Goal: Transaction & Acquisition: Purchase product/service

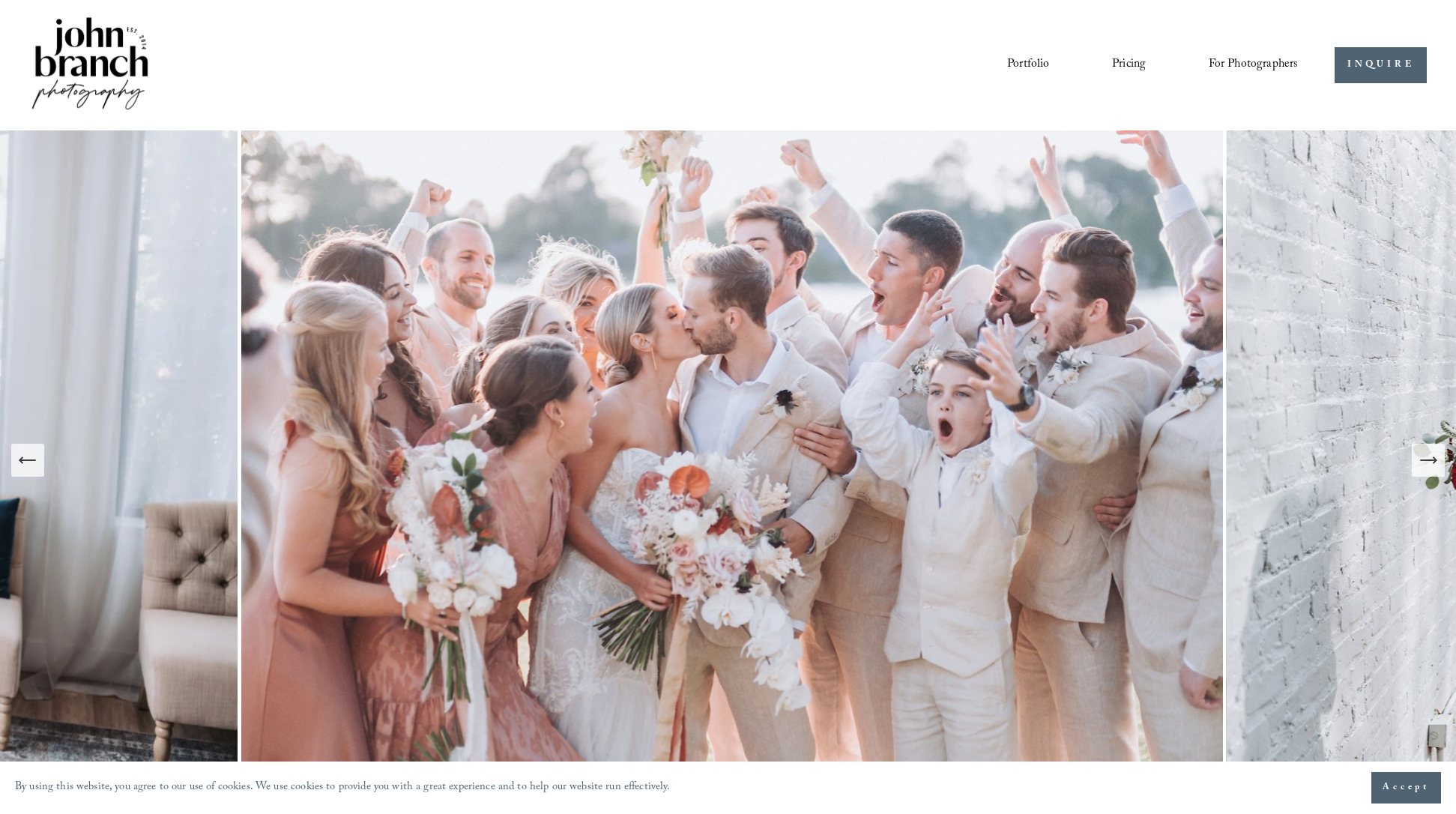
click at [1430, 458] on icon "Next Slide" at bounding box center [1427, 460] width 21 height 21
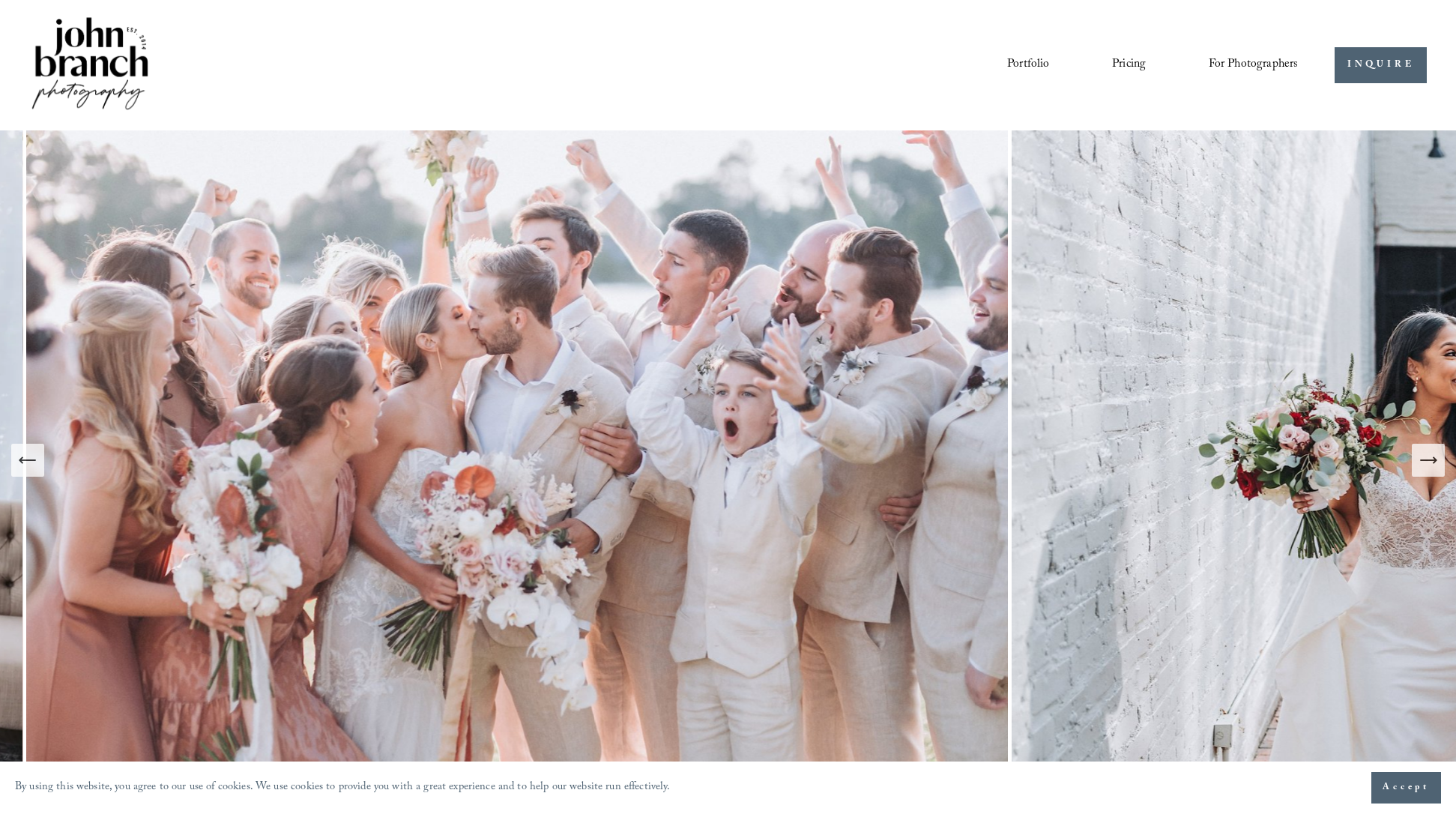
click at [1429, 461] on icon "Next Slide" at bounding box center [1427, 460] width 21 height 21
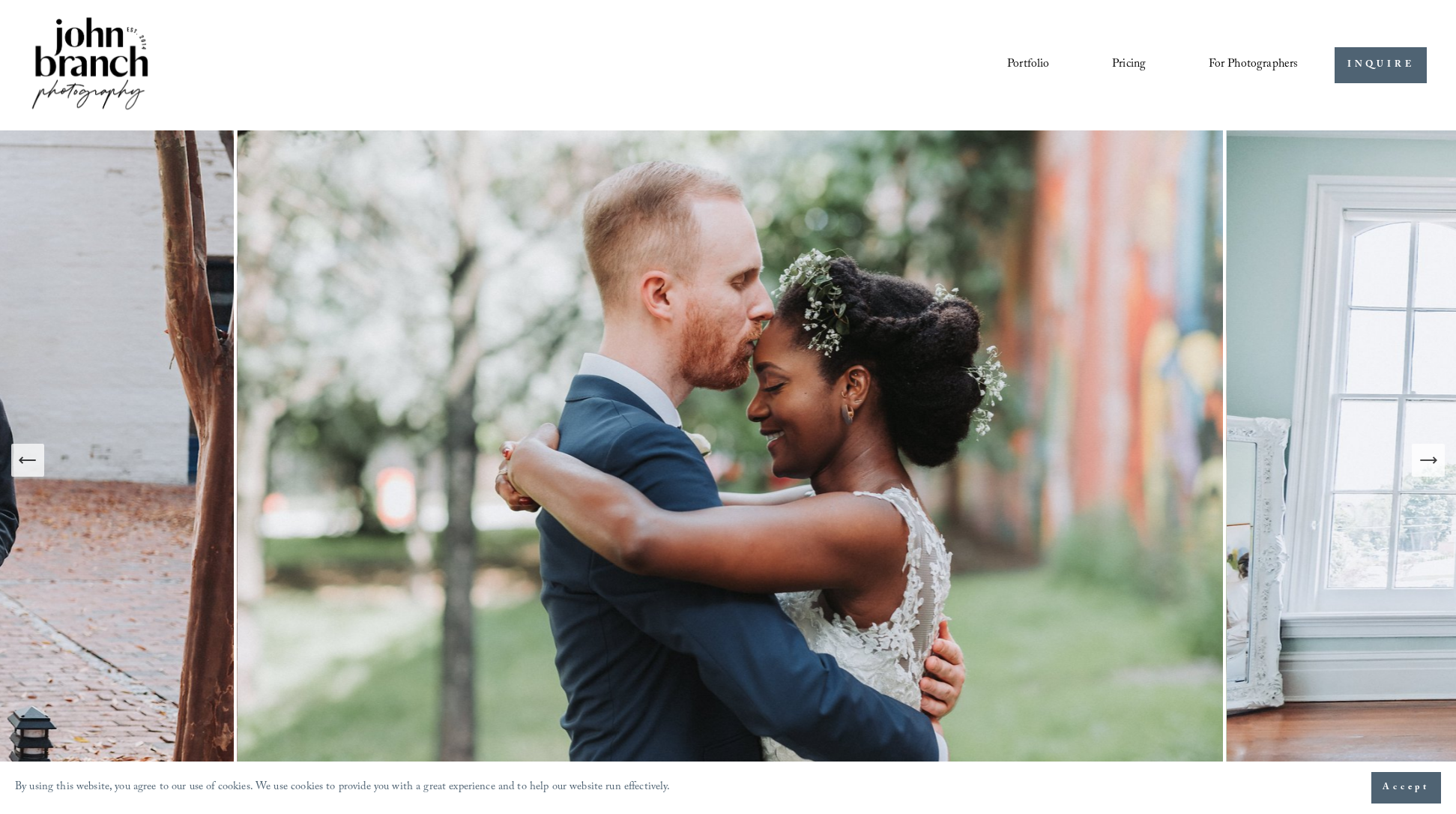
click at [1429, 458] on icon "Next Slide" at bounding box center [1427, 460] width 21 height 21
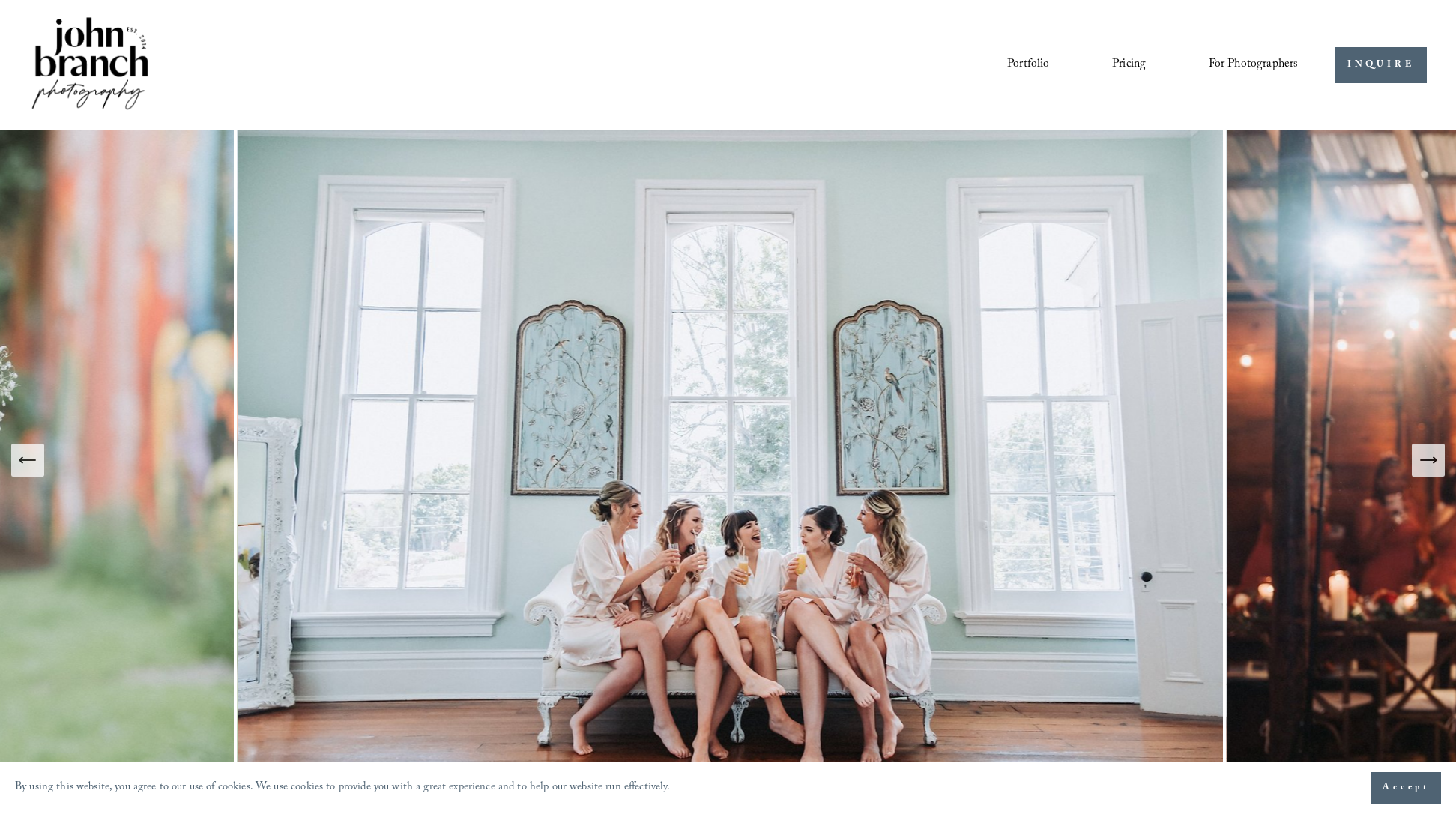
click at [1428, 458] on icon "Next Slide" at bounding box center [1427, 460] width 21 height 21
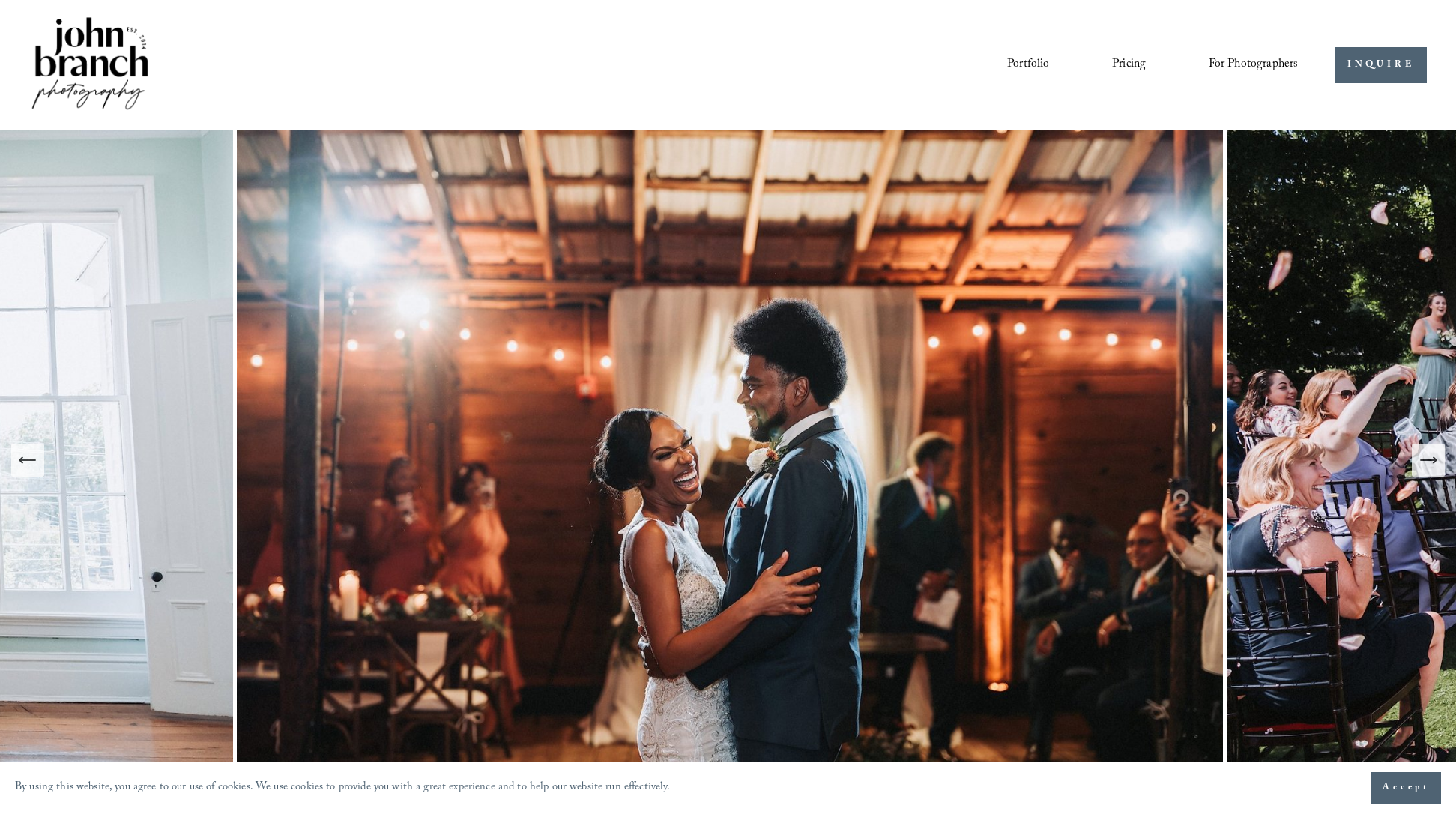
click at [1428, 457] on icon "Next Slide" at bounding box center [1427, 460] width 21 height 21
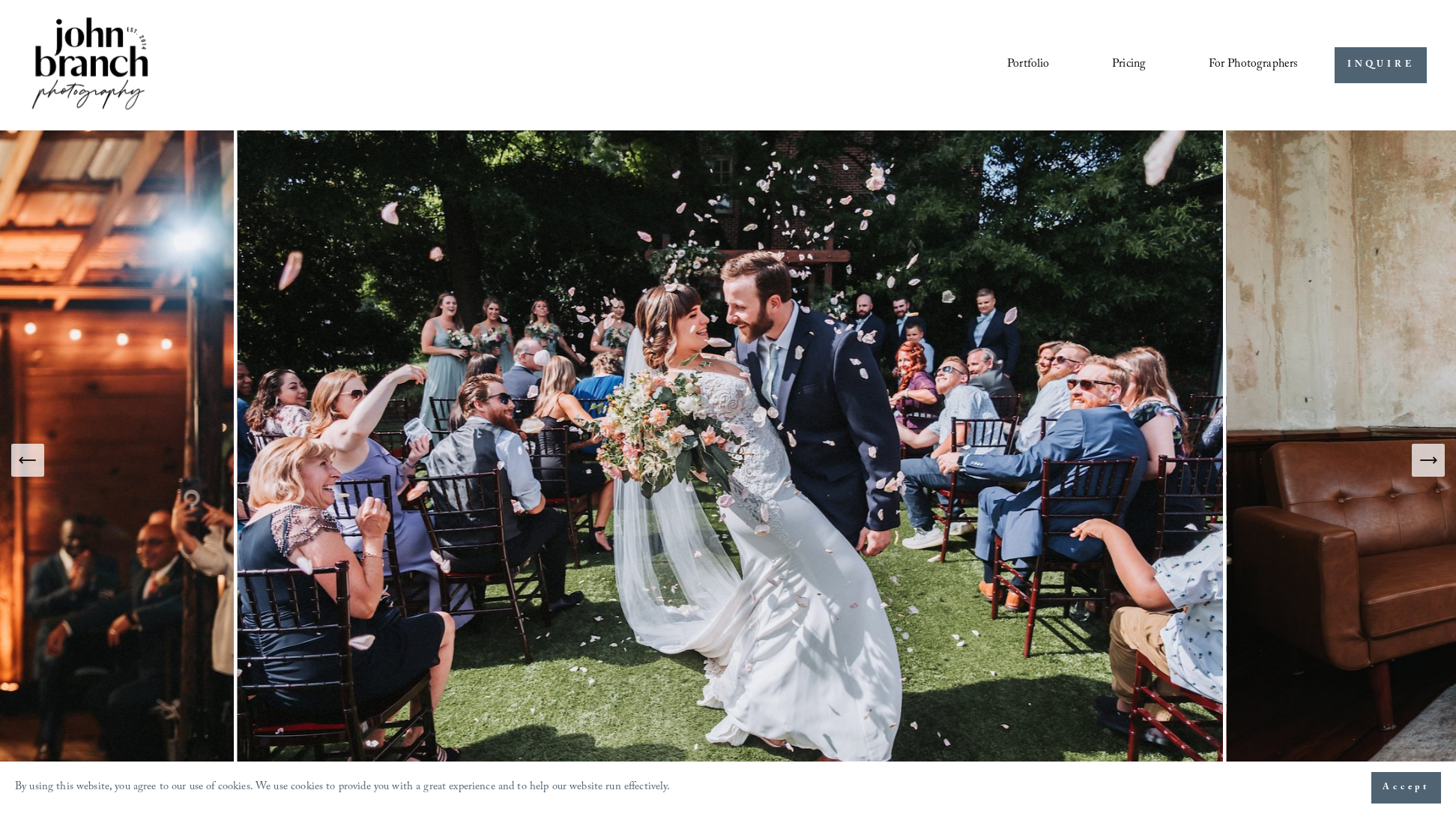
click at [1425, 457] on icon "Next Slide" at bounding box center [1427, 460] width 21 height 21
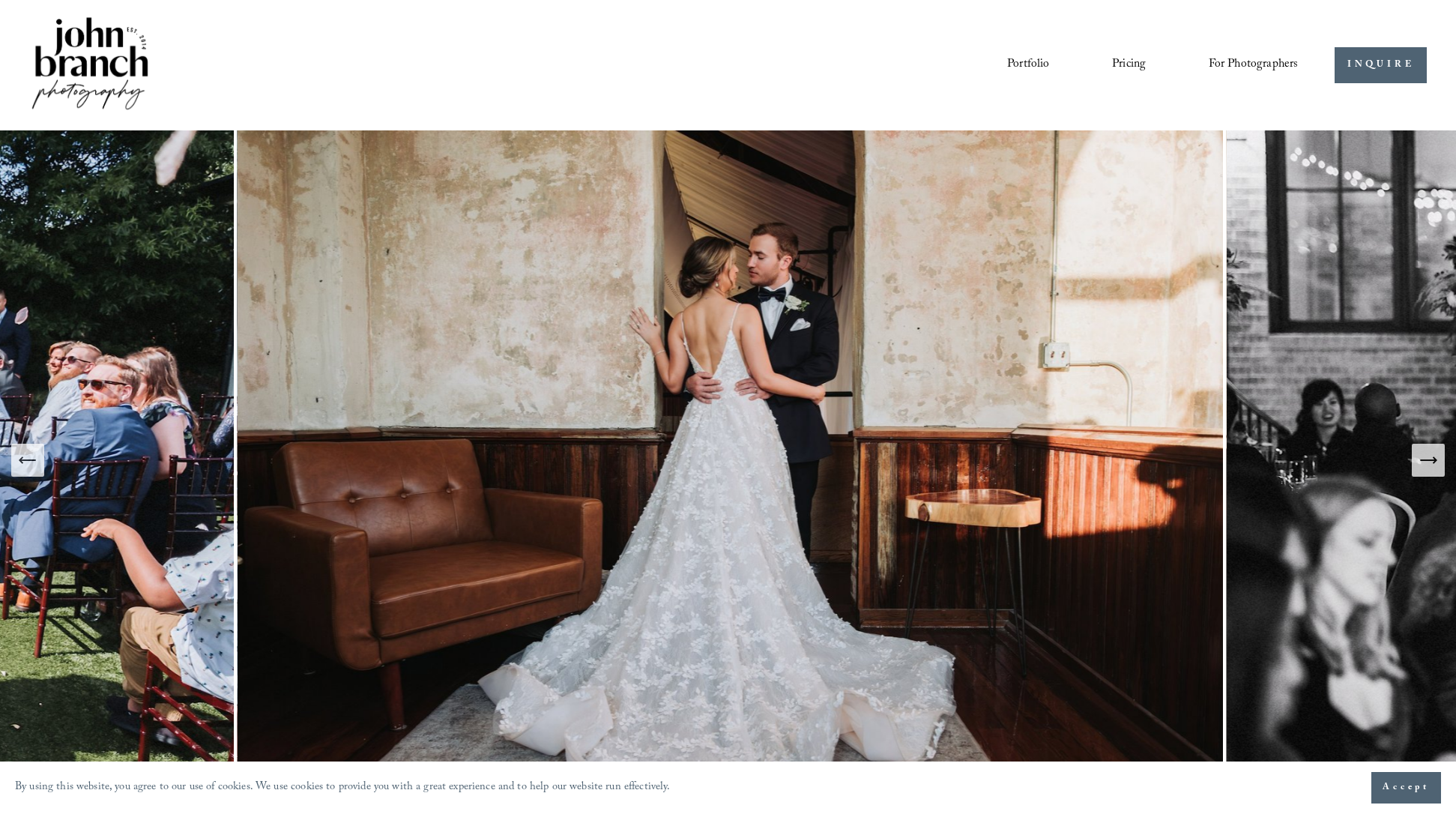
click at [1425, 457] on icon "Next Slide" at bounding box center [1427, 460] width 21 height 21
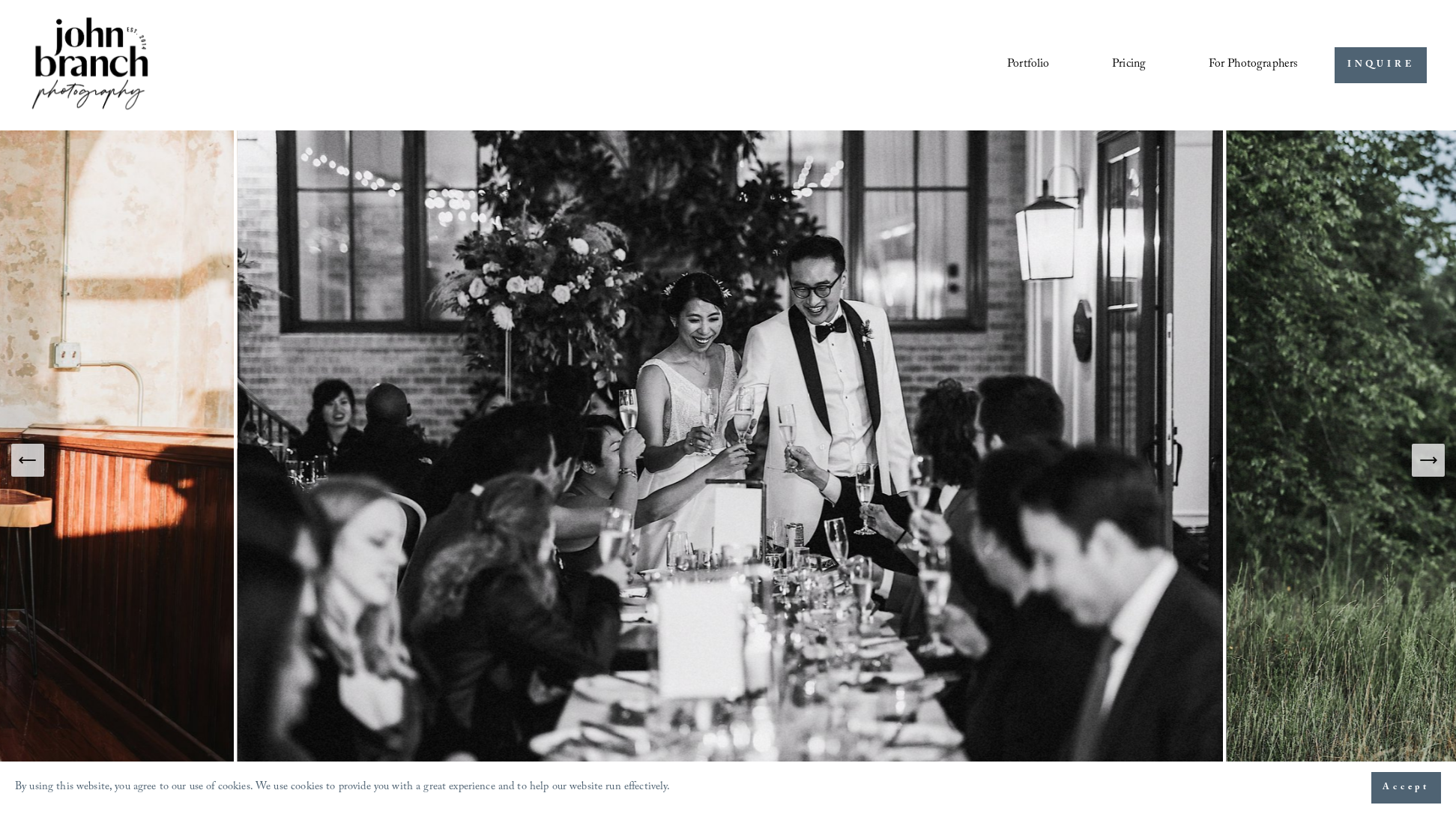
click at [1427, 456] on icon "Next Slide" at bounding box center [1427, 460] width 21 height 21
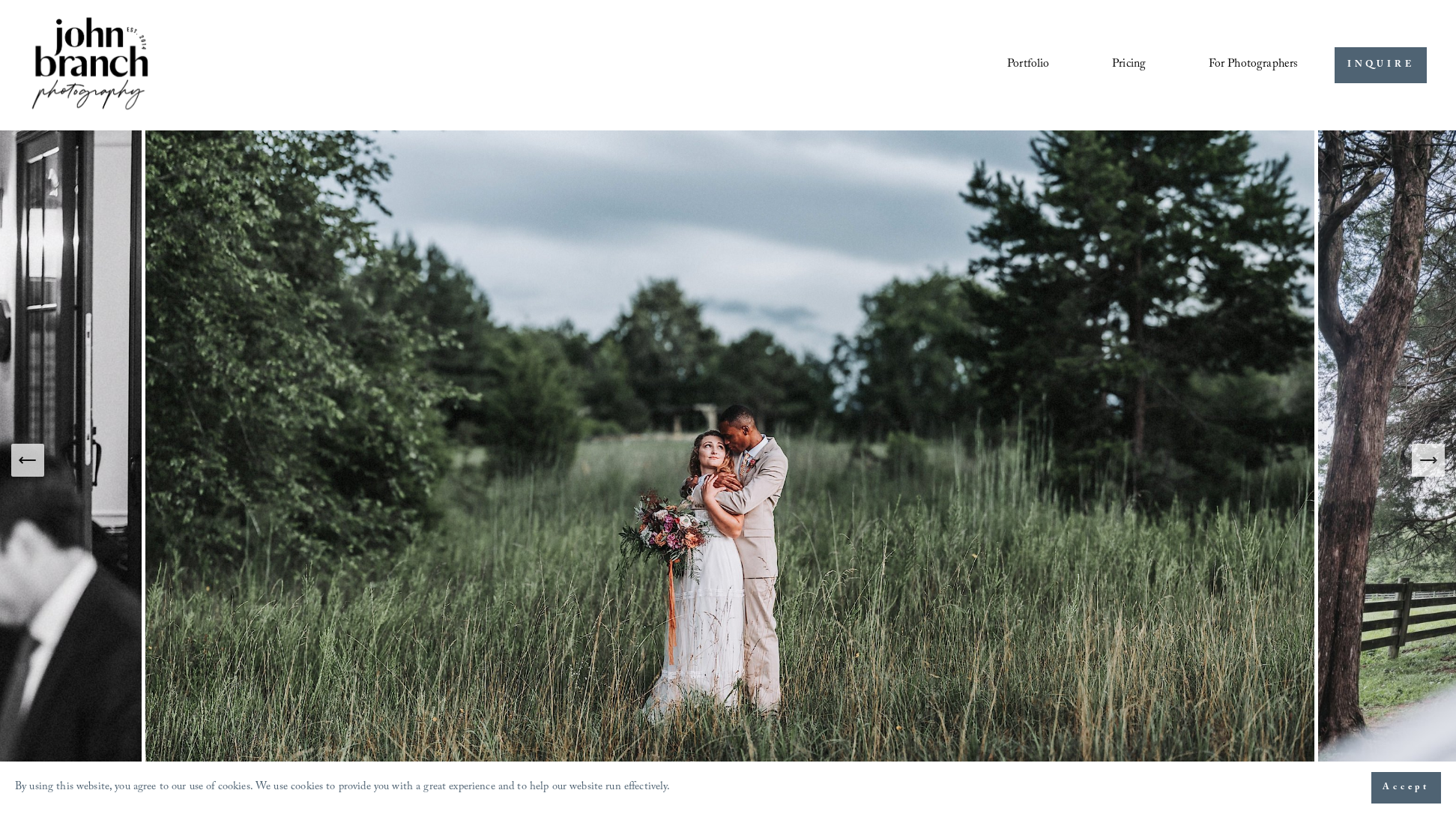
click at [1427, 456] on icon "Next Slide" at bounding box center [1427, 460] width 21 height 21
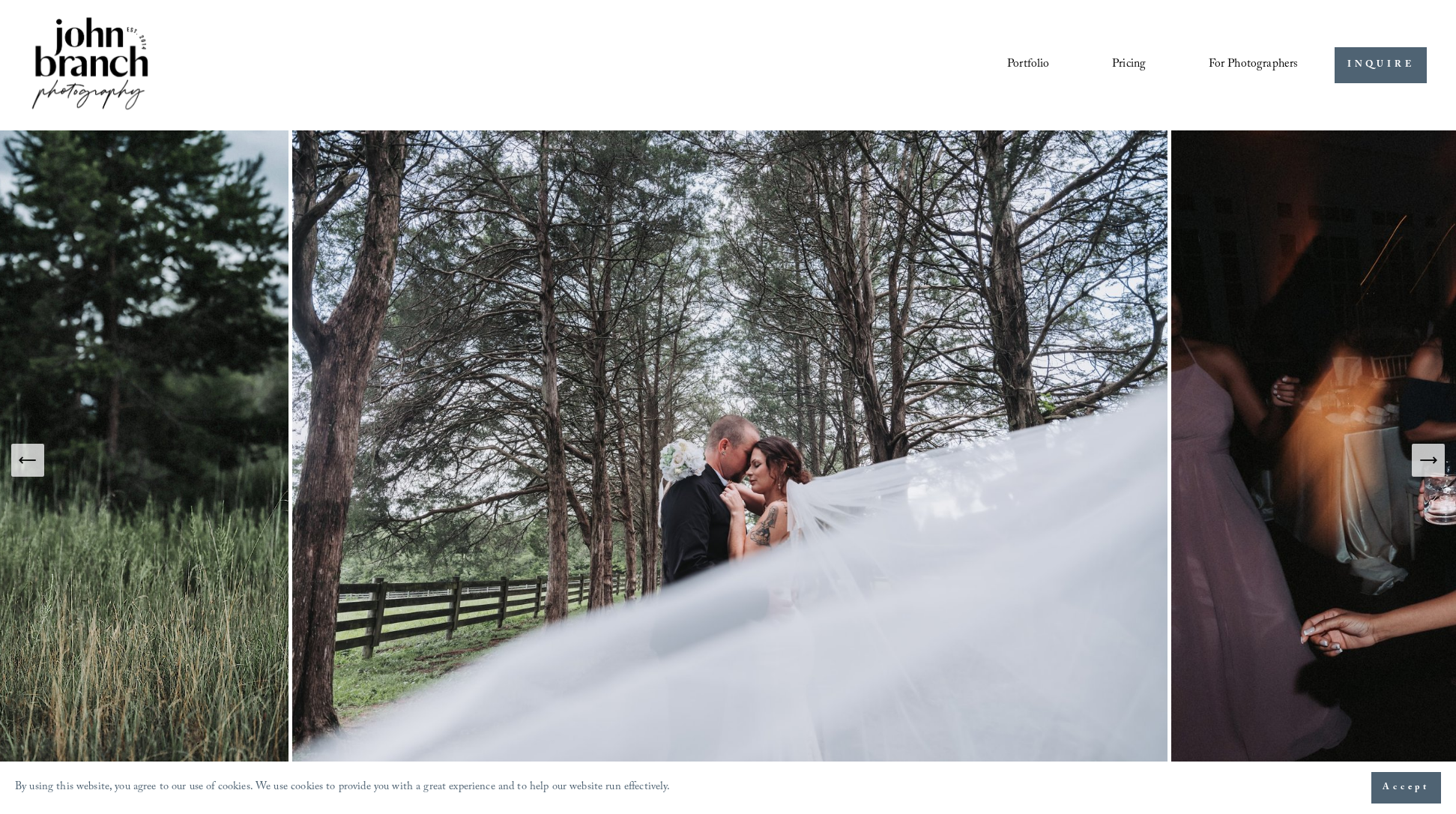
click at [0, 0] on span "Presets" at bounding box center [0, 0] width 0 height 0
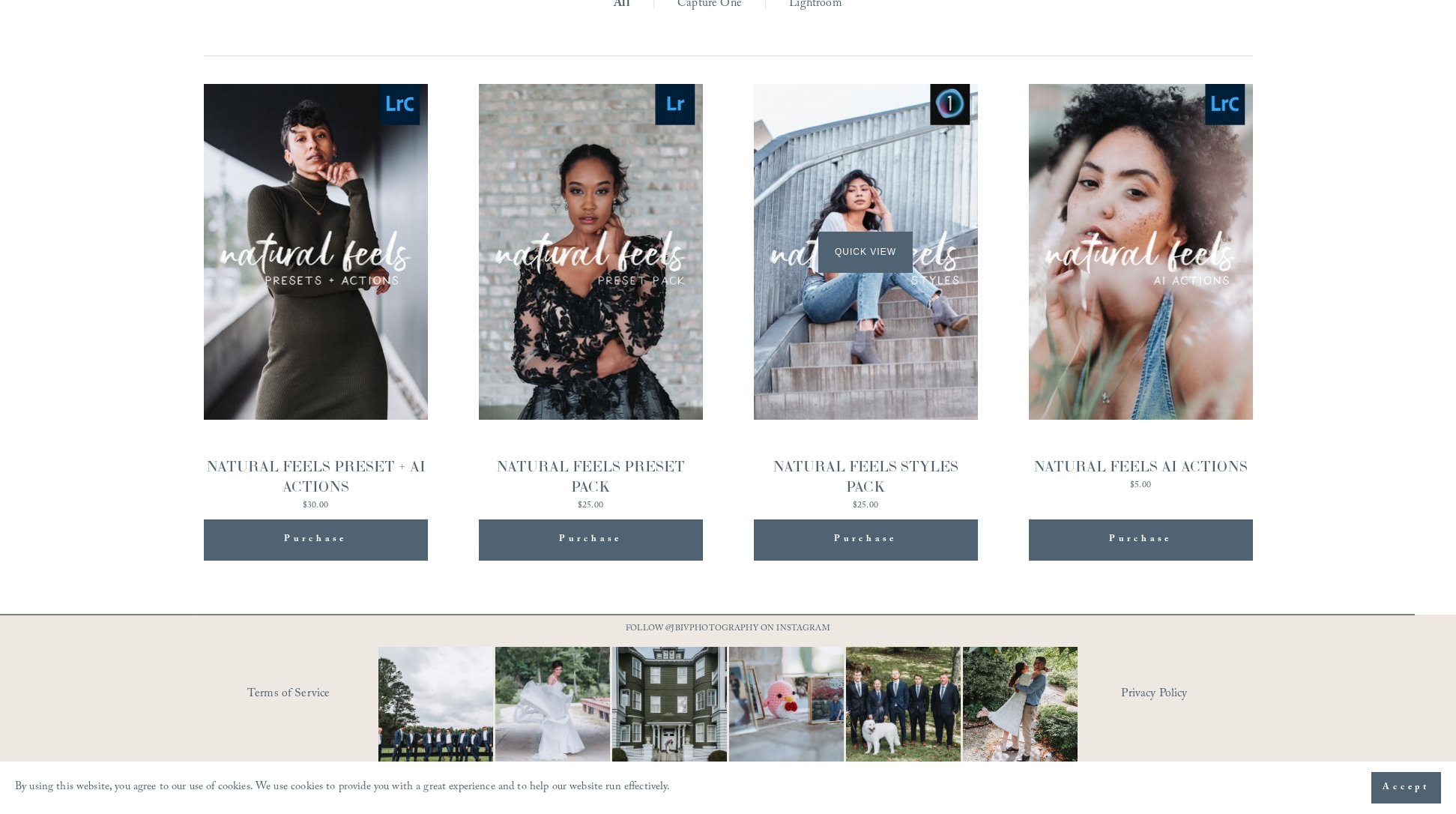
scroll to position [1605, 0]
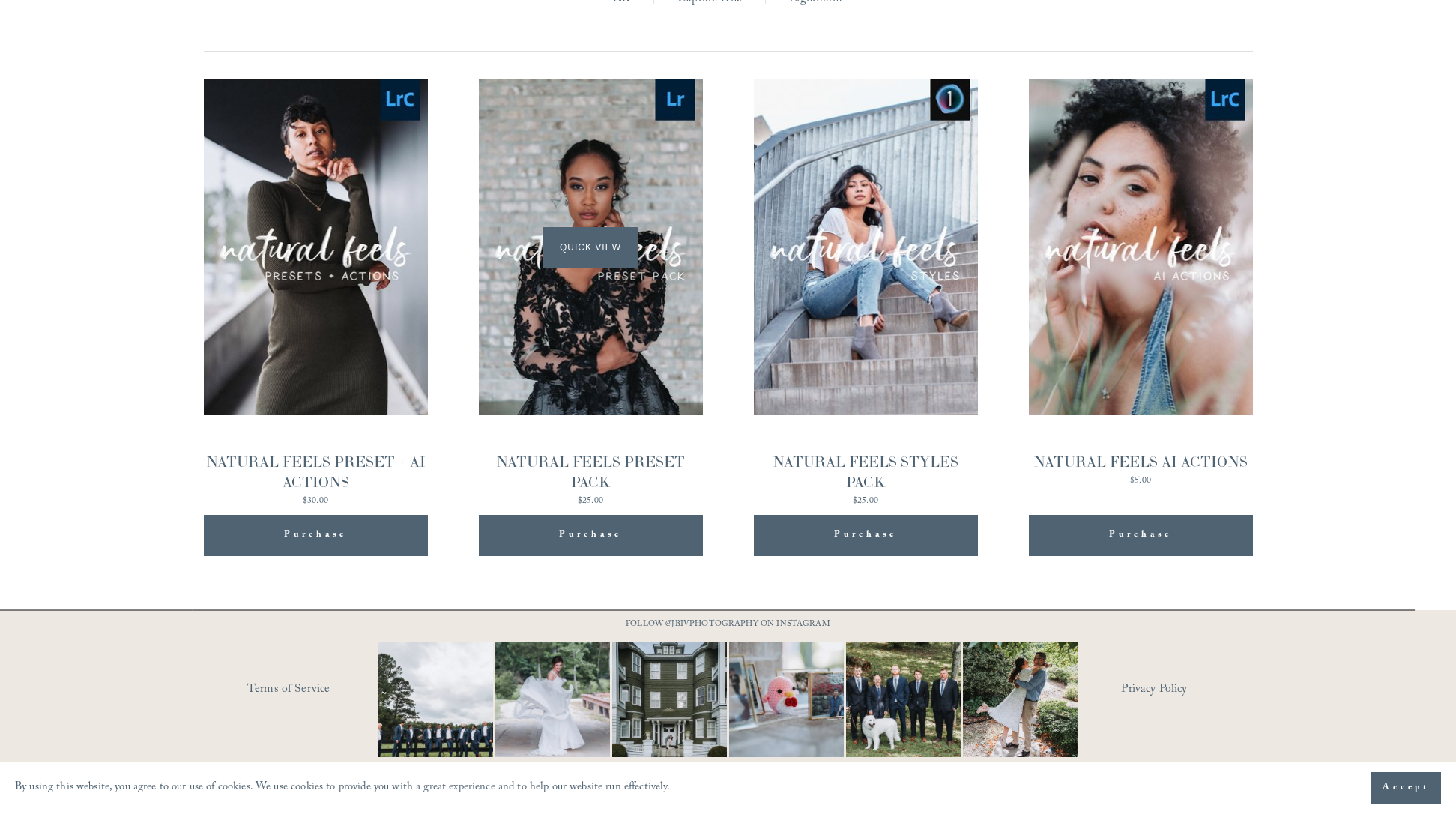
click at [587, 249] on span "Quick View" at bounding box center [590, 248] width 94 height 41
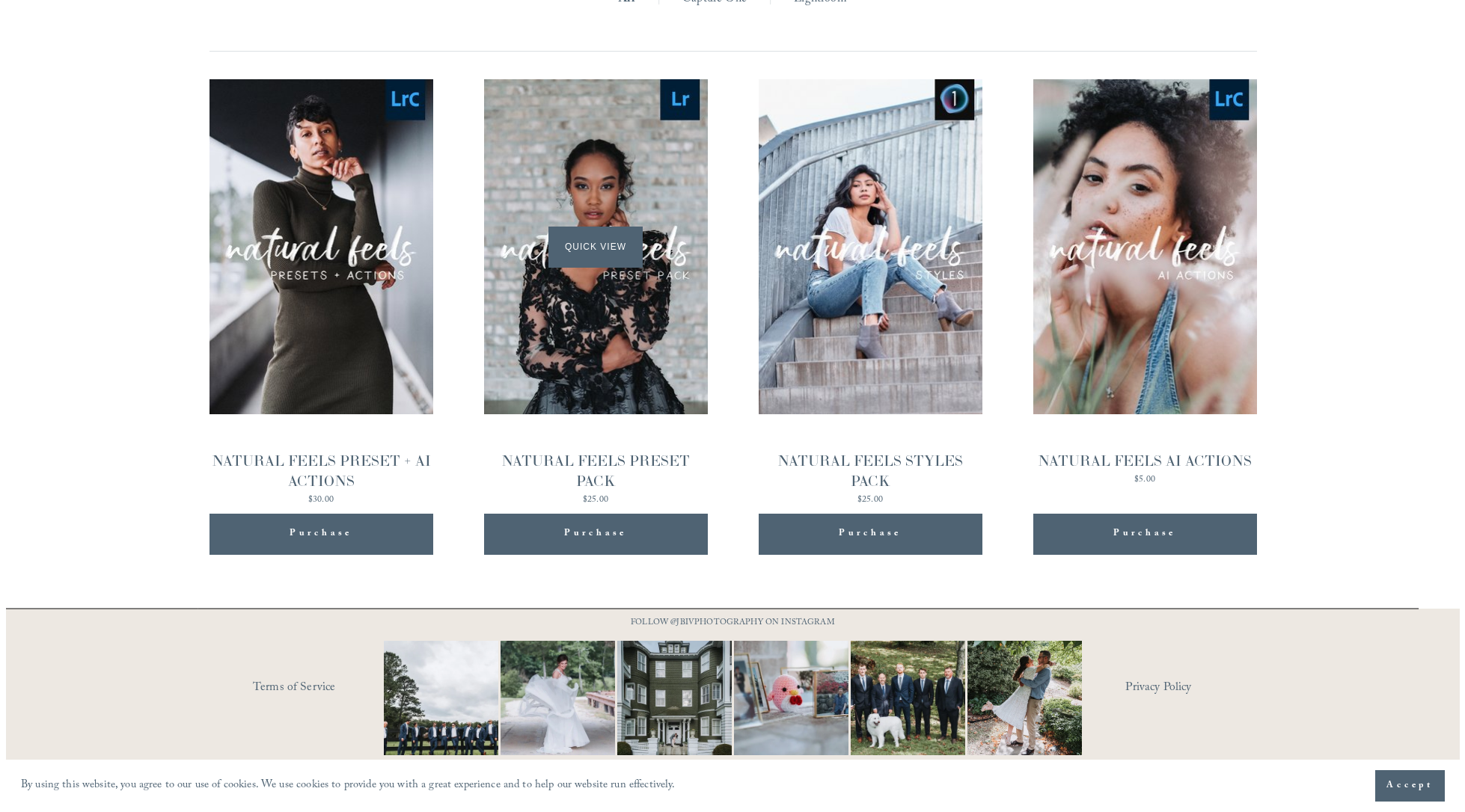
scroll to position [1603, 0]
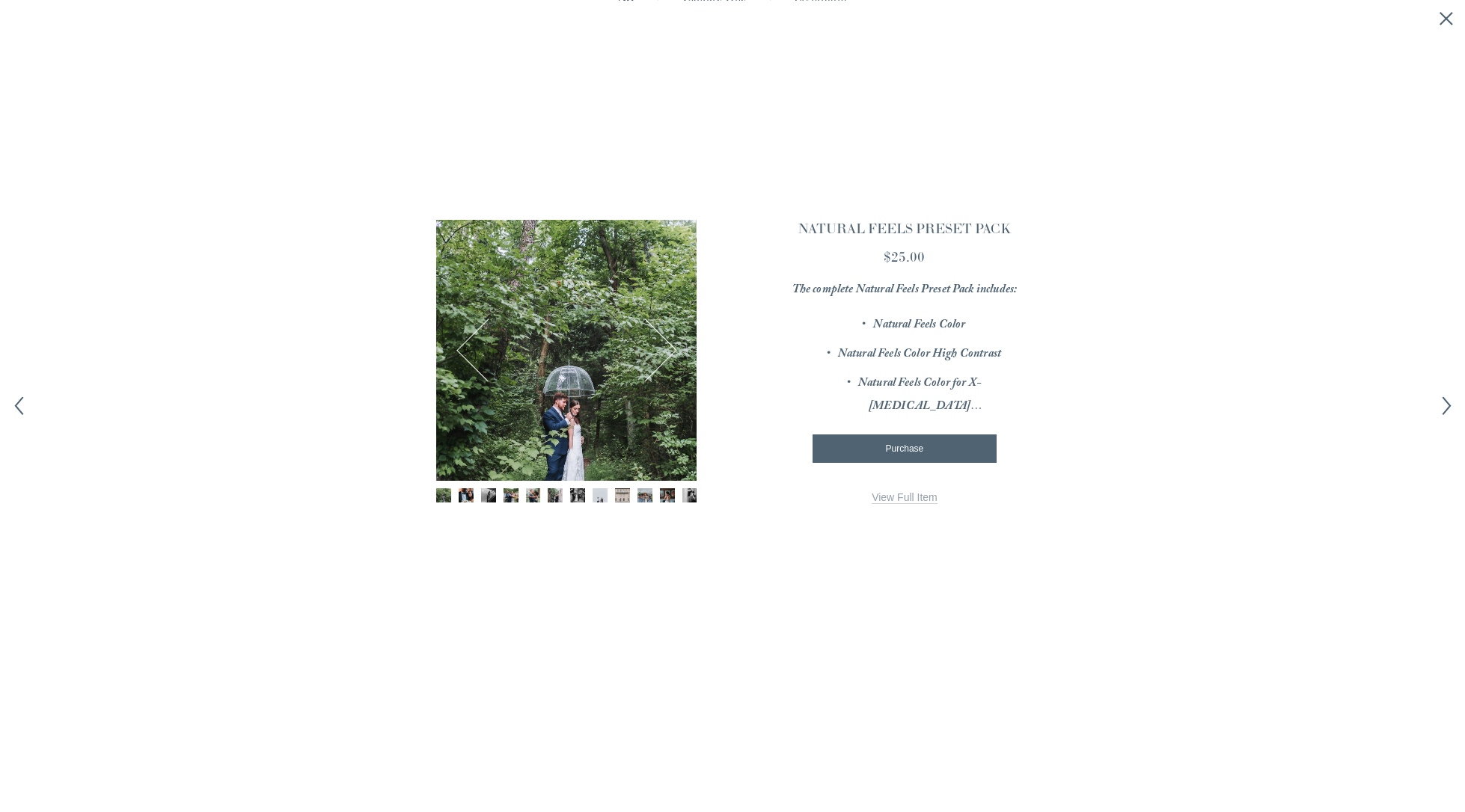
click at [505, 487] on div "1 / 12 Image 1 of 12 Image 2 of 12 Image 3 of 12" at bounding box center [566, 403] width 261 height 367
click at [509, 494] on img "Image 4 of 12" at bounding box center [511, 496] width 15 height 15
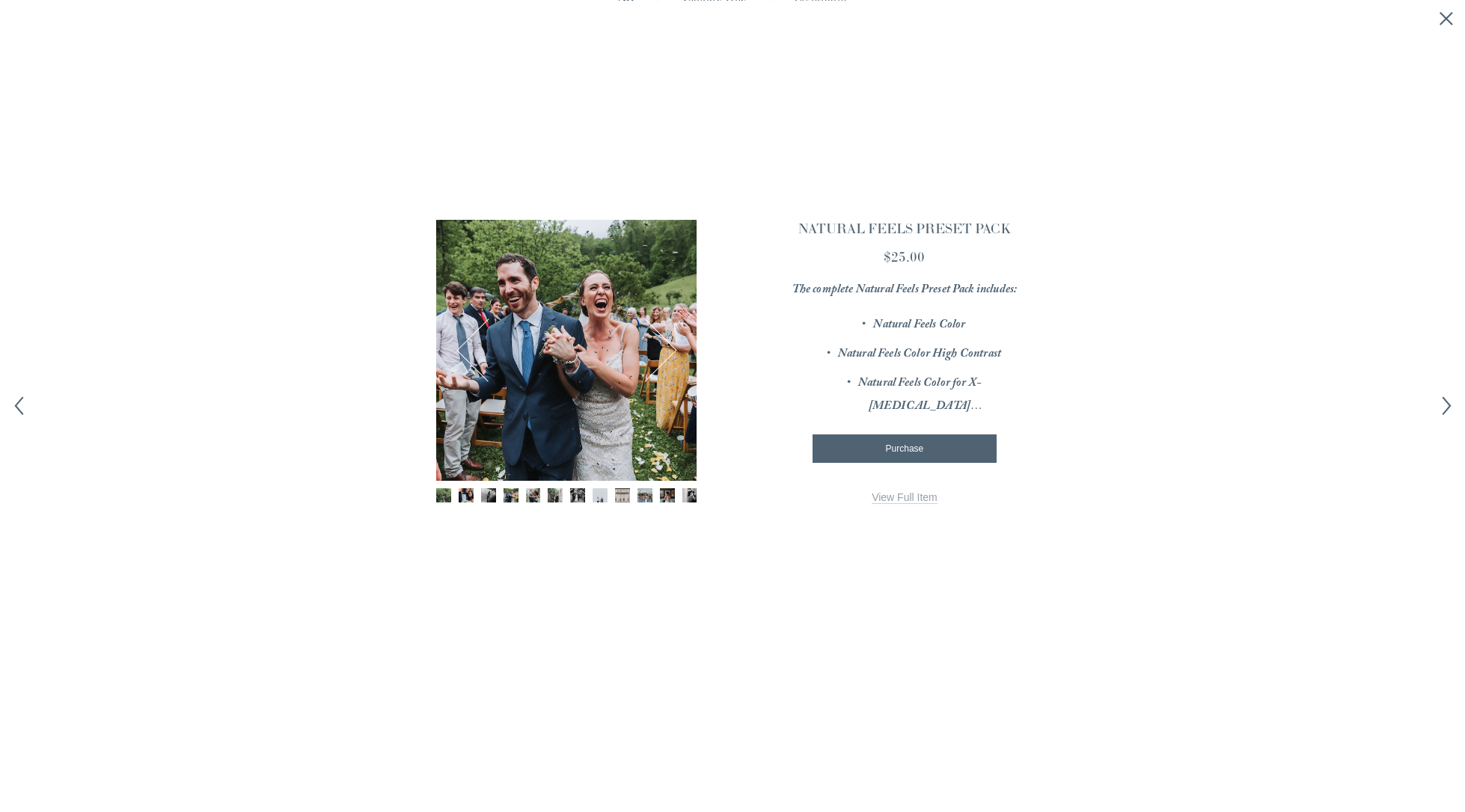
click at [524, 494] on div "Gallery thumbnails" at bounding box center [566, 496] width 261 height 18
click at [539, 494] on img "Image 5 of 12" at bounding box center [534, 496] width 15 height 15
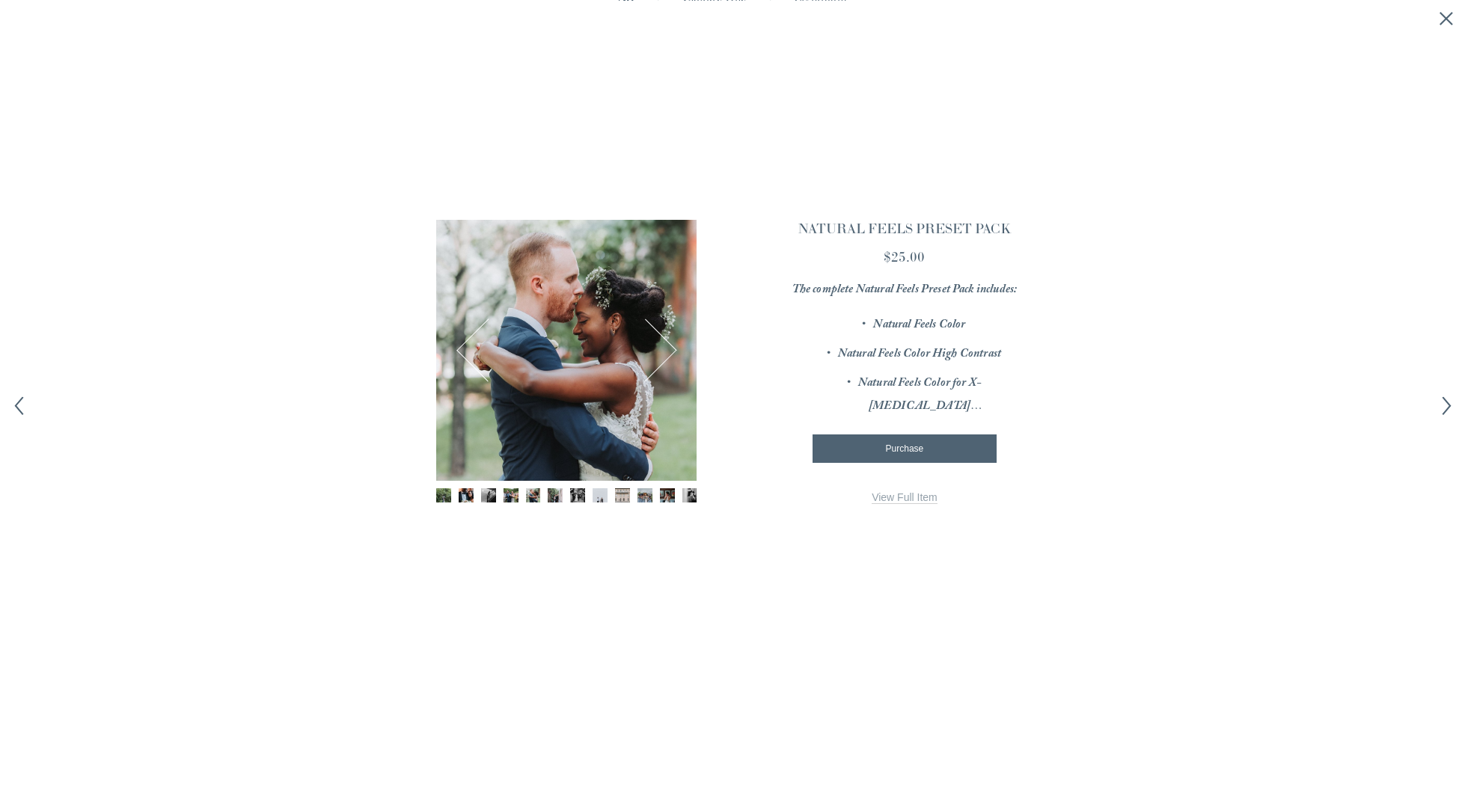
click at [557, 494] on img "Image 6 of 12" at bounding box center [555, 496] width 15 height 15
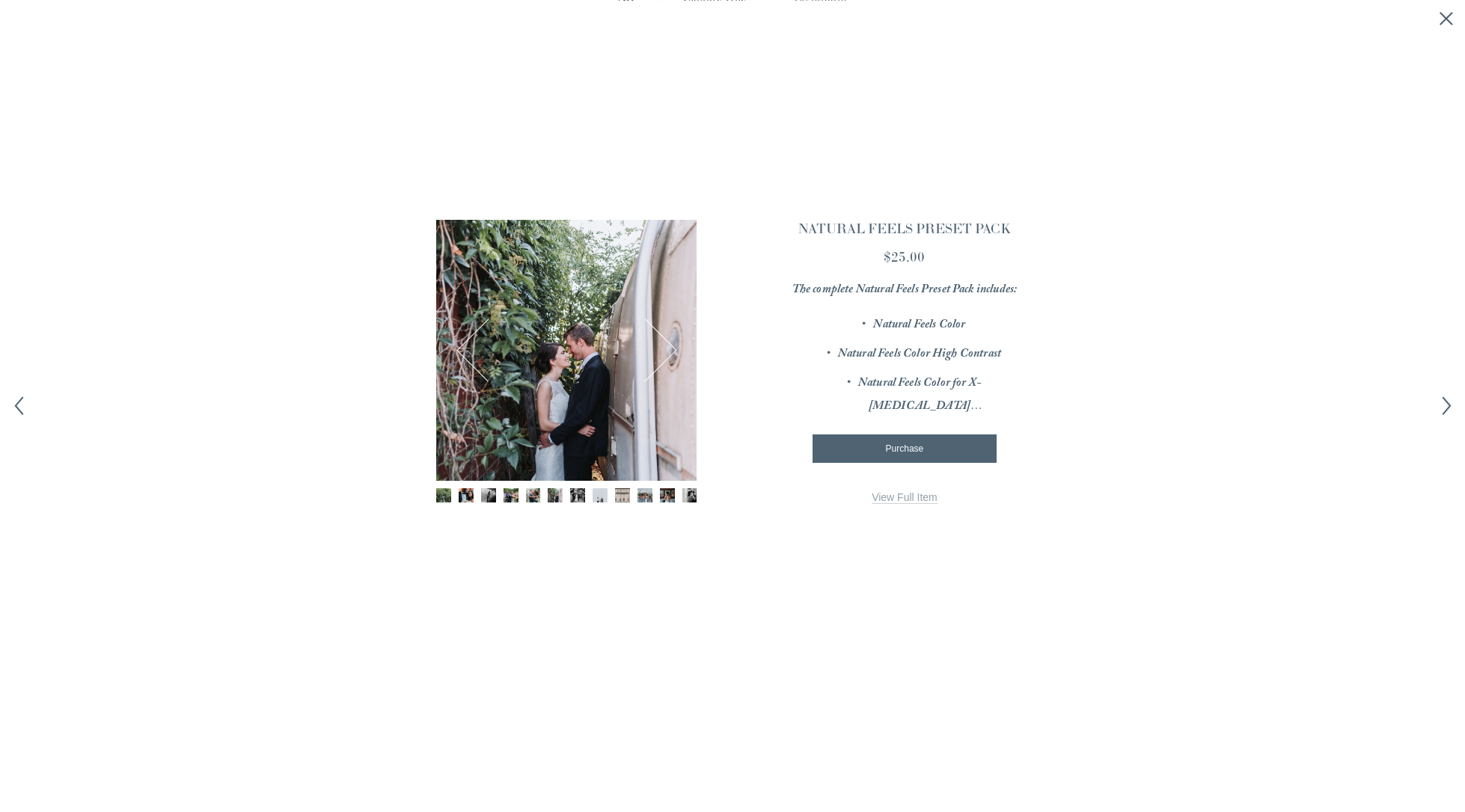
click at [566, 494] on div "Gallery thumbnails" at bounding box center [566, 496] width 261 height 18
click at [572, 494] on img "Image 7 of 12" at bounding box center [578, 496] width 15 height 15
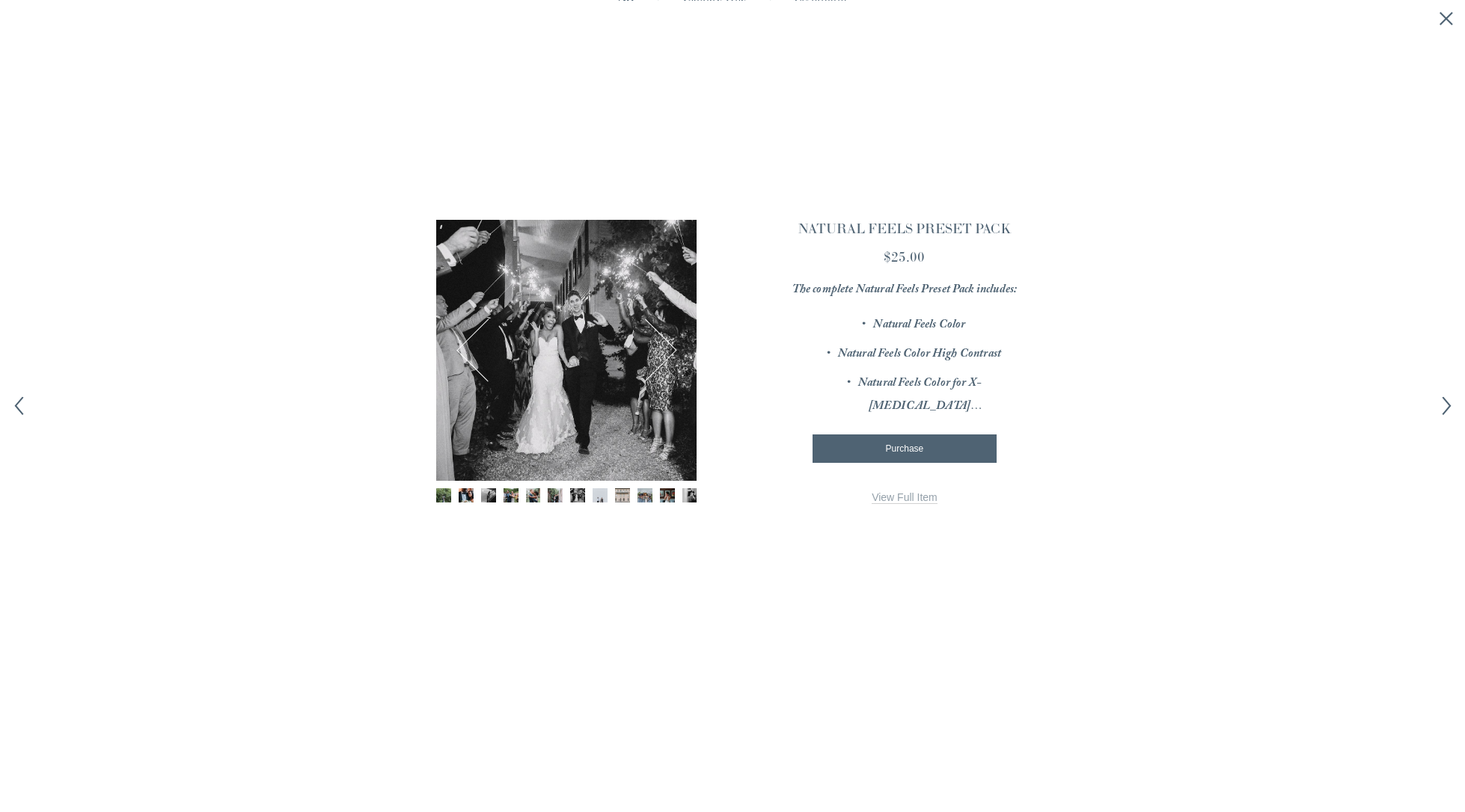
click at [591, 494] on div "Gallery thumbnails" at bounding box center [566, 496] width 261 height 18
click at [600, 494] on img "Image 8 of 12" at bounding box center [600, 496] width 15 height 15
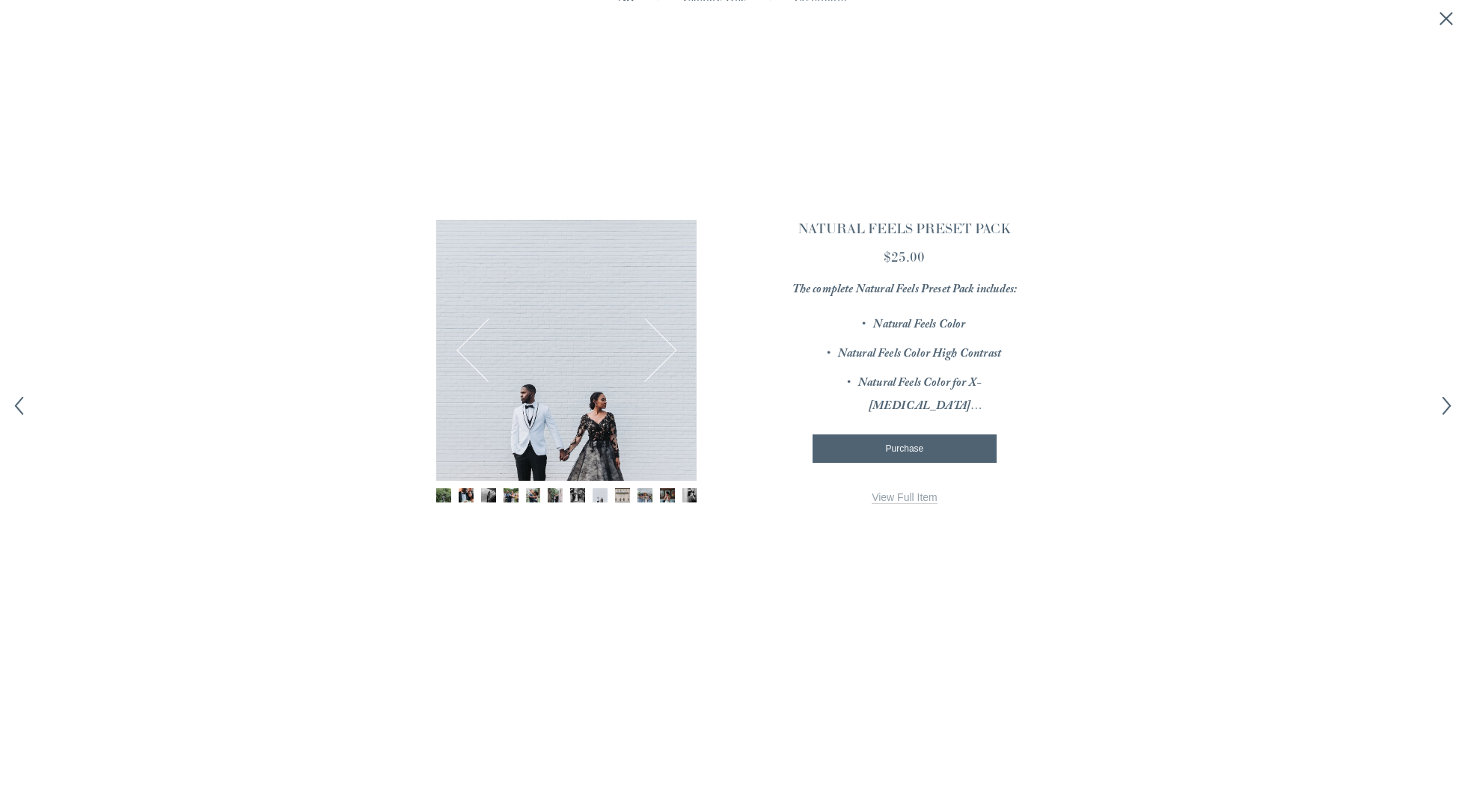
click at [627, 495] on img "Image 9 of 12" at bounding box center [622, 496] width 15 height 15
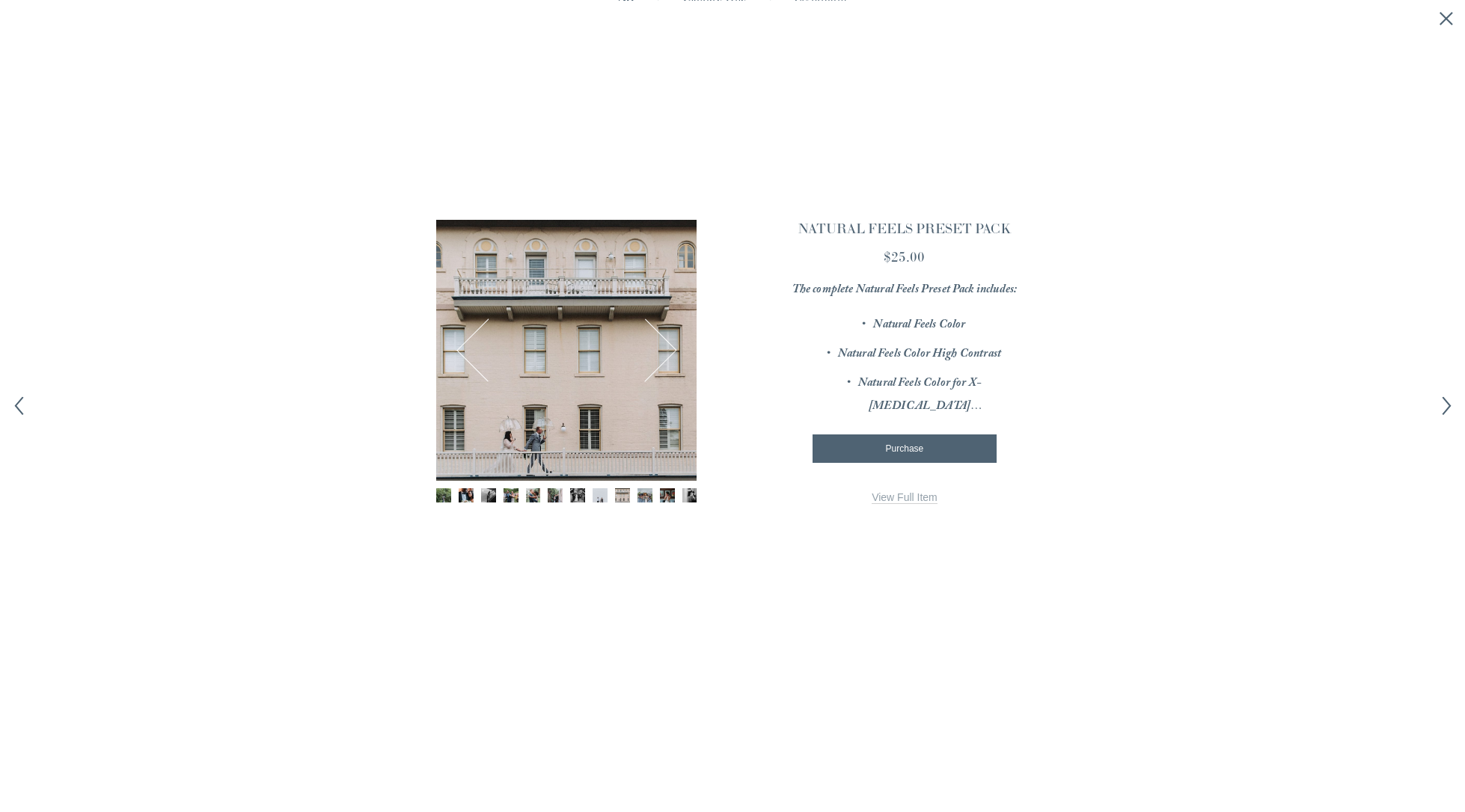
click at [642, 496] on img "Image 10 of 12" at bounding box center [645, 496] width 15 height 15
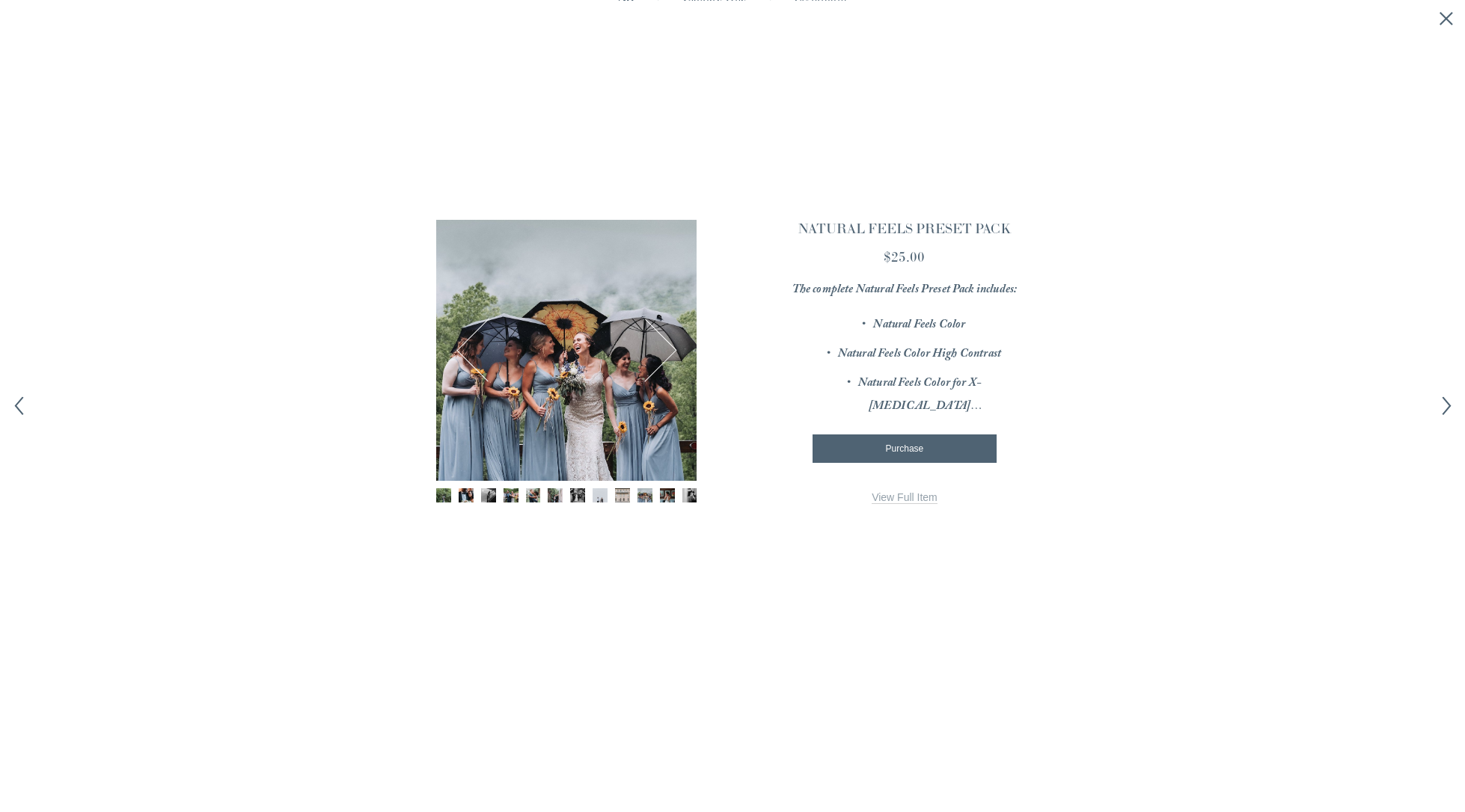
click at [656, 496] on div "Gallery thumbnails" at bounding box center [566, 496] width 261 height 18
click at [664, 496] on img "Image 11 of 12" at bounding box center [668, 496] width 15 height 15
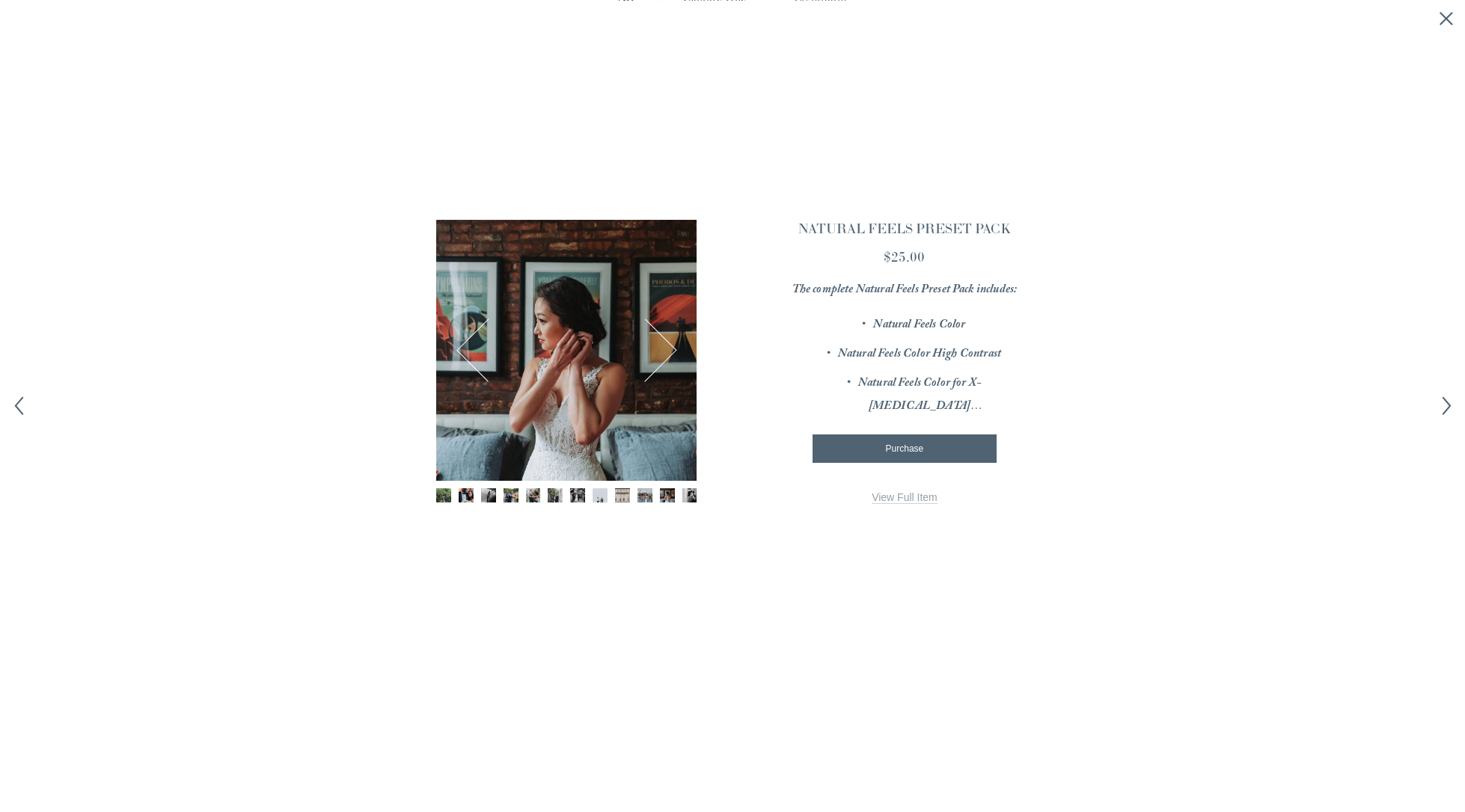
click at [918, 502] on link "View Full Item" at bounding box center [905, 497] width 66 height 13
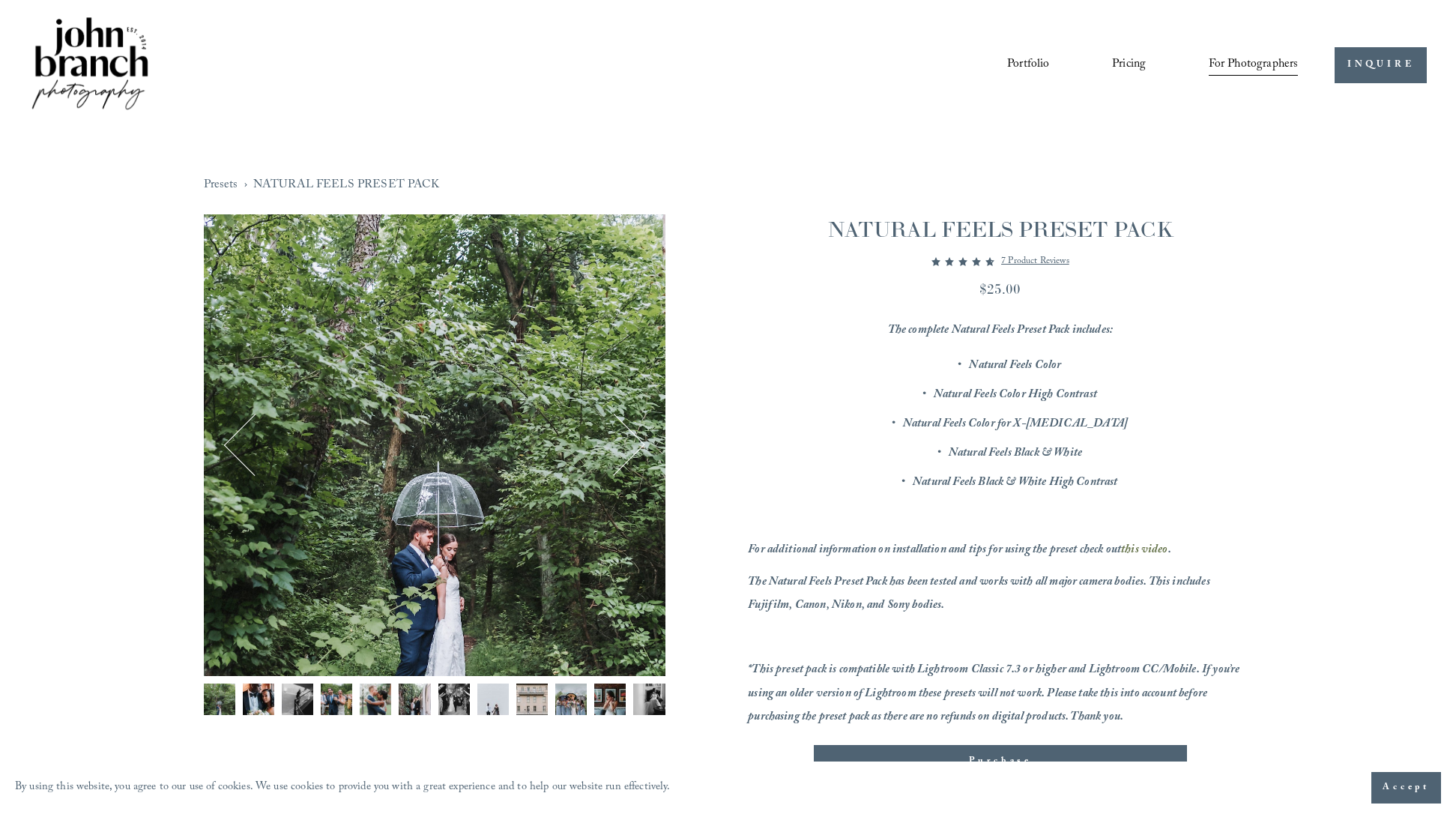
scroll to position [151, 0]
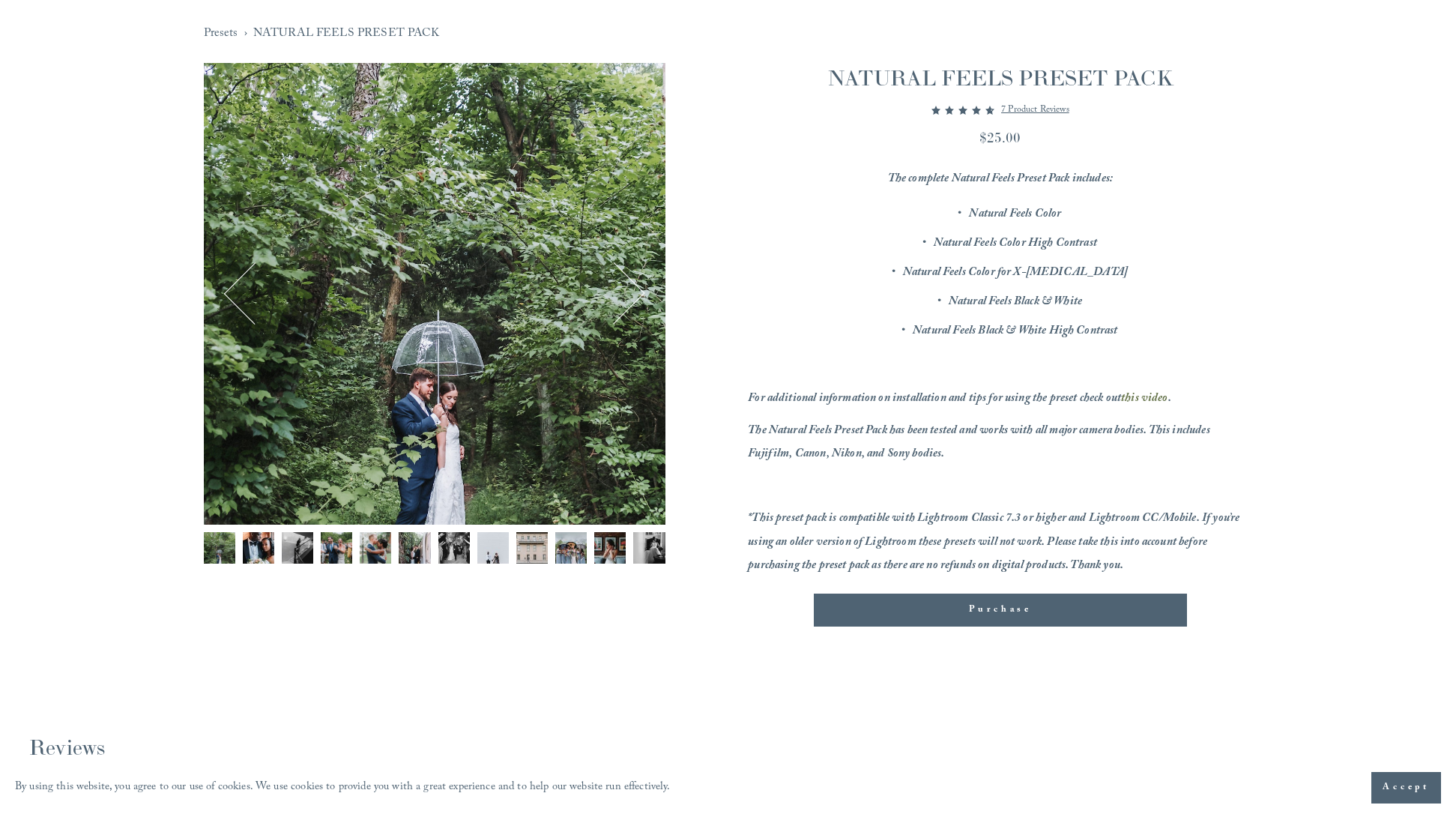
click at [417, 530] on div "1 / 12 Image 1 of 12 Image 2 of 12 Image 3 of 12" at bounding box center [434, 358] width 461 height 591
click at [462, 545] on img "Image 7 of 12" at bounding box center [455, 548] width 32 height 32
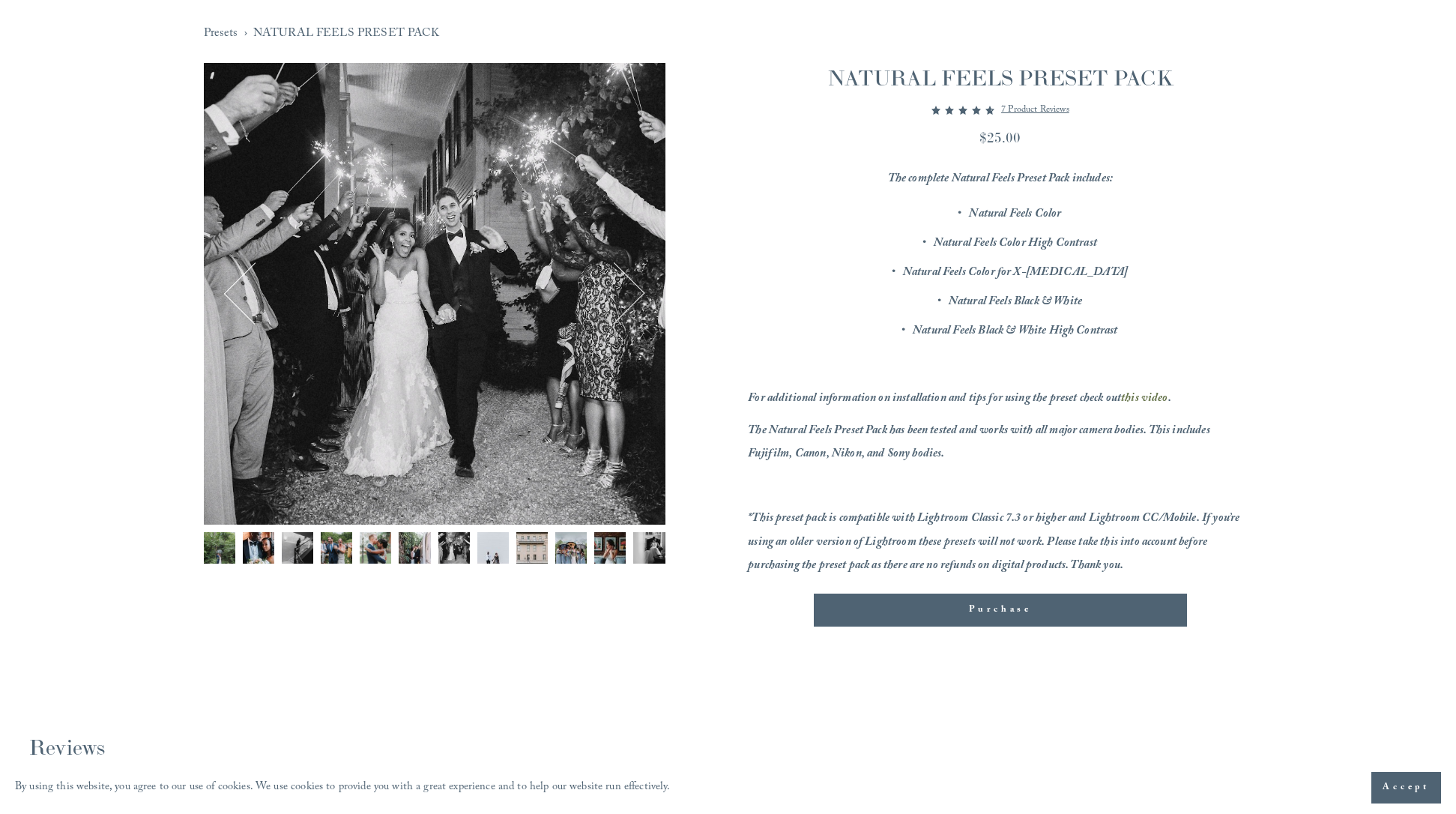
click at [382, 545] on img "Image 5 of 12" at bounding box center [376, 548] width 32 height 32
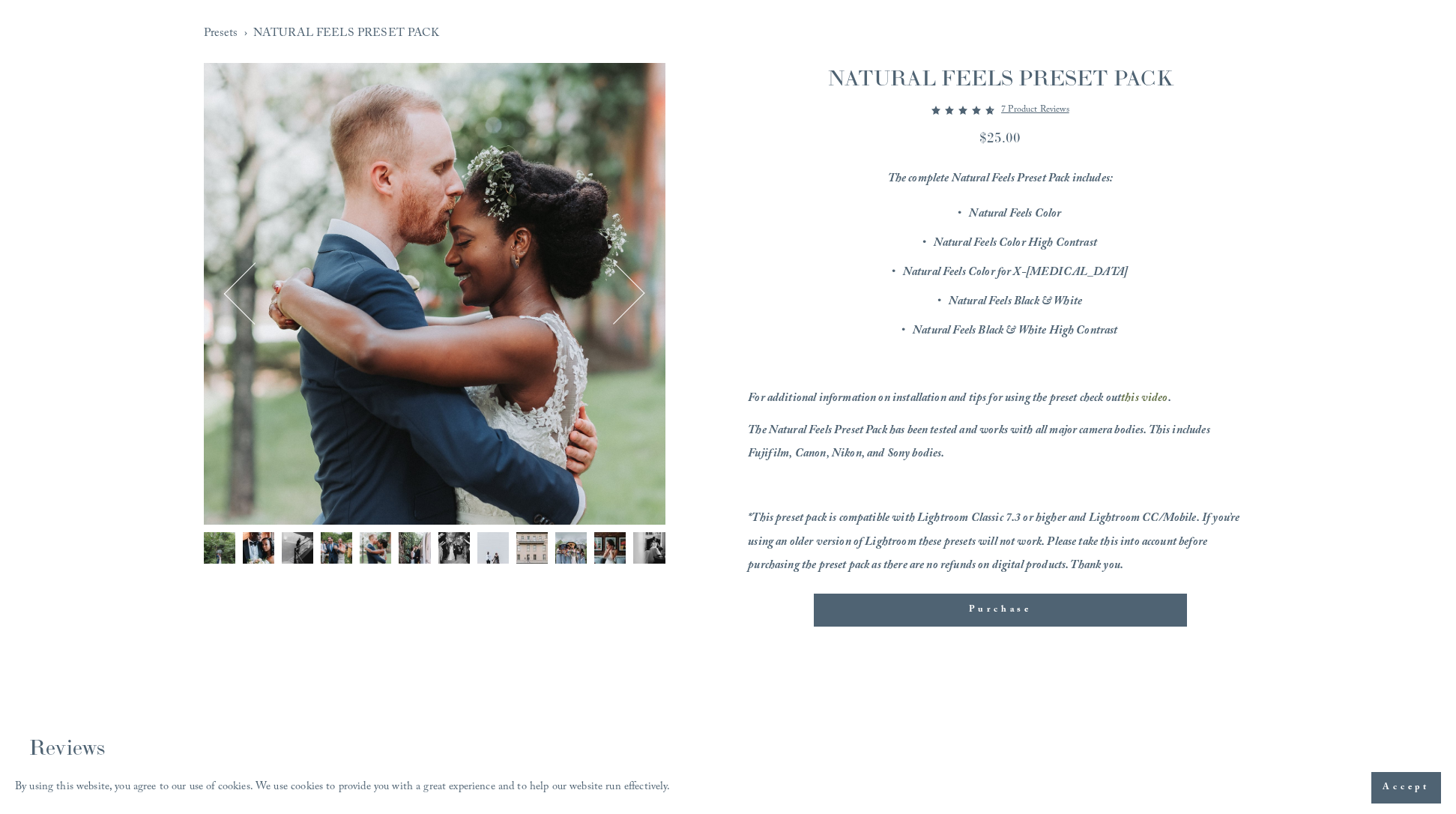
click at [341, 548] on img "Image 4 of 12" at bounding box center [336, 548] width 32 height 32
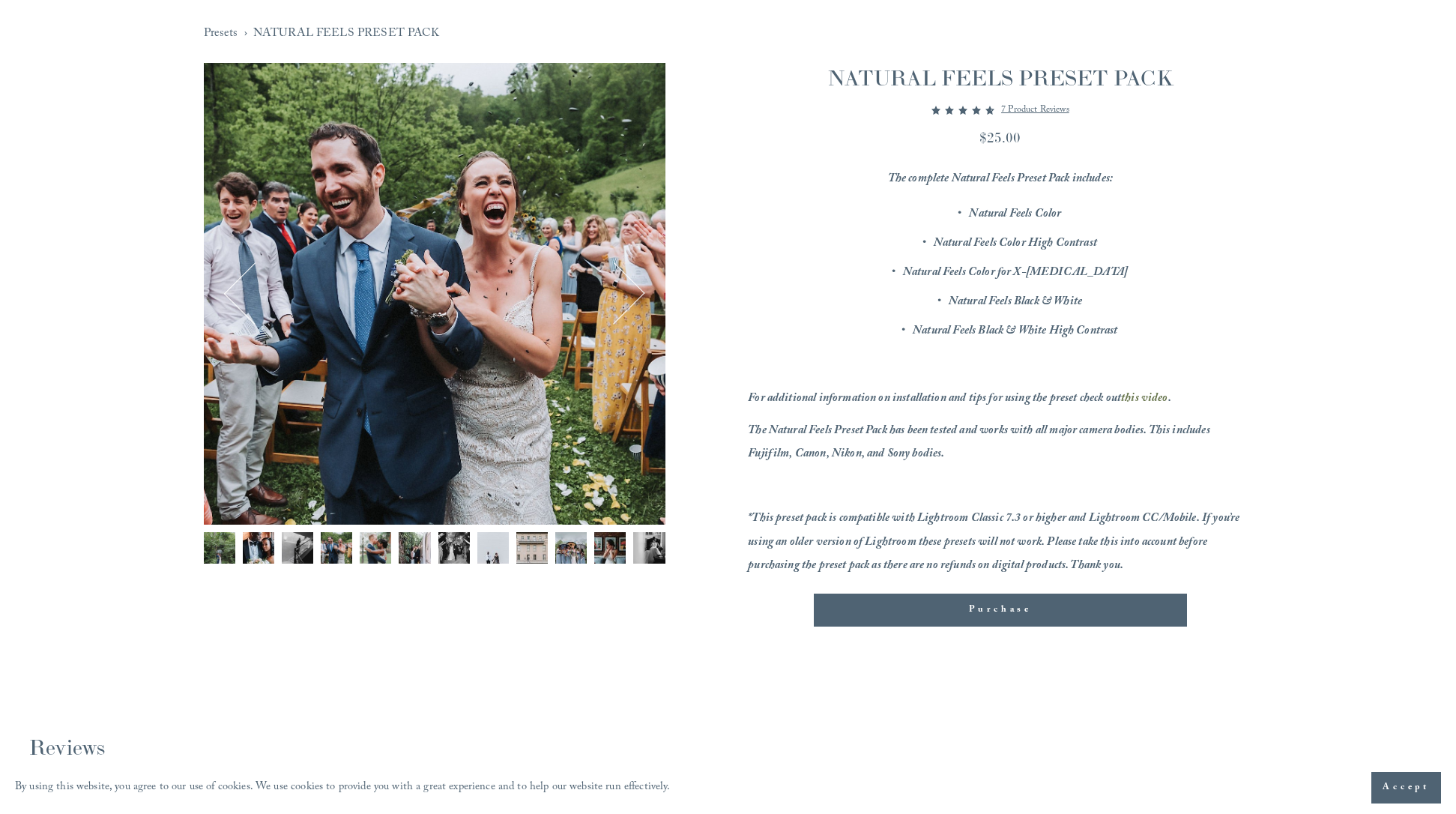
click at [298, 545] on img "Image 3 of 12" at bounding box center [298, 548] width 32 height 32
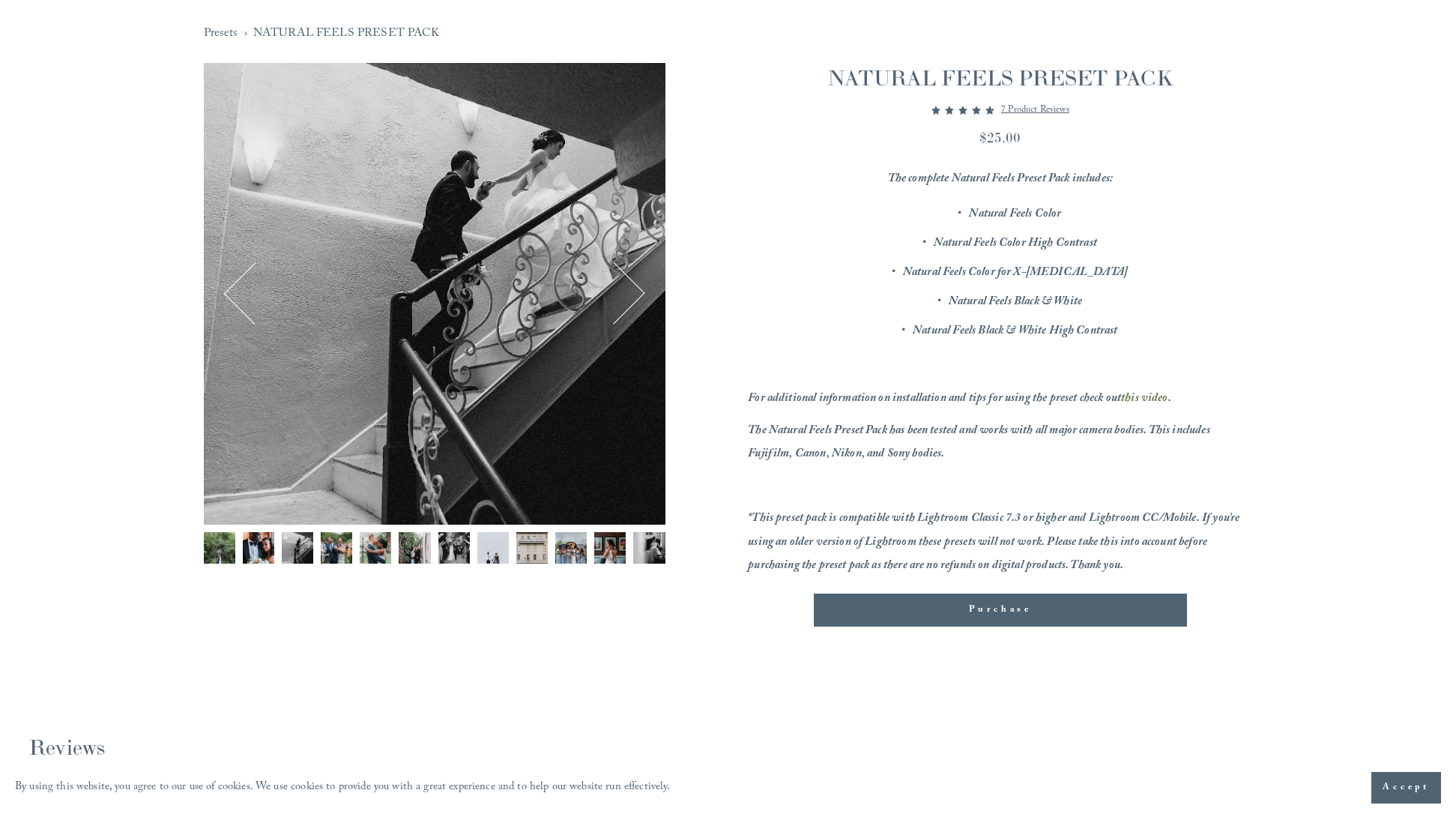
click at [268, 548] on img "Image 2 of 12" at bounding box center [258, 548] width 32 height 32
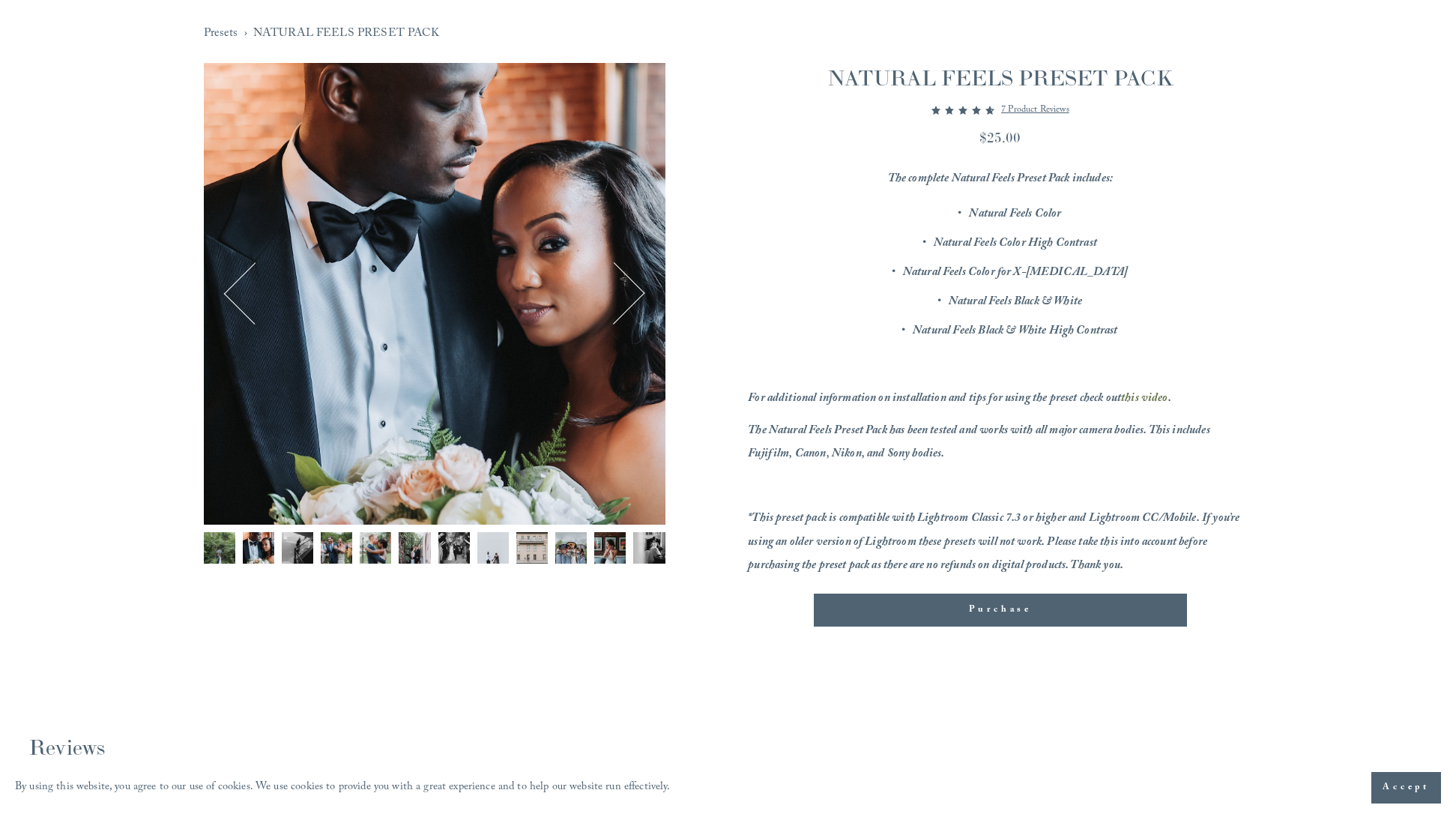
click at [966, 606] on div "Purchase Added!" at bounding box center [1000, 610] width 348 height 15
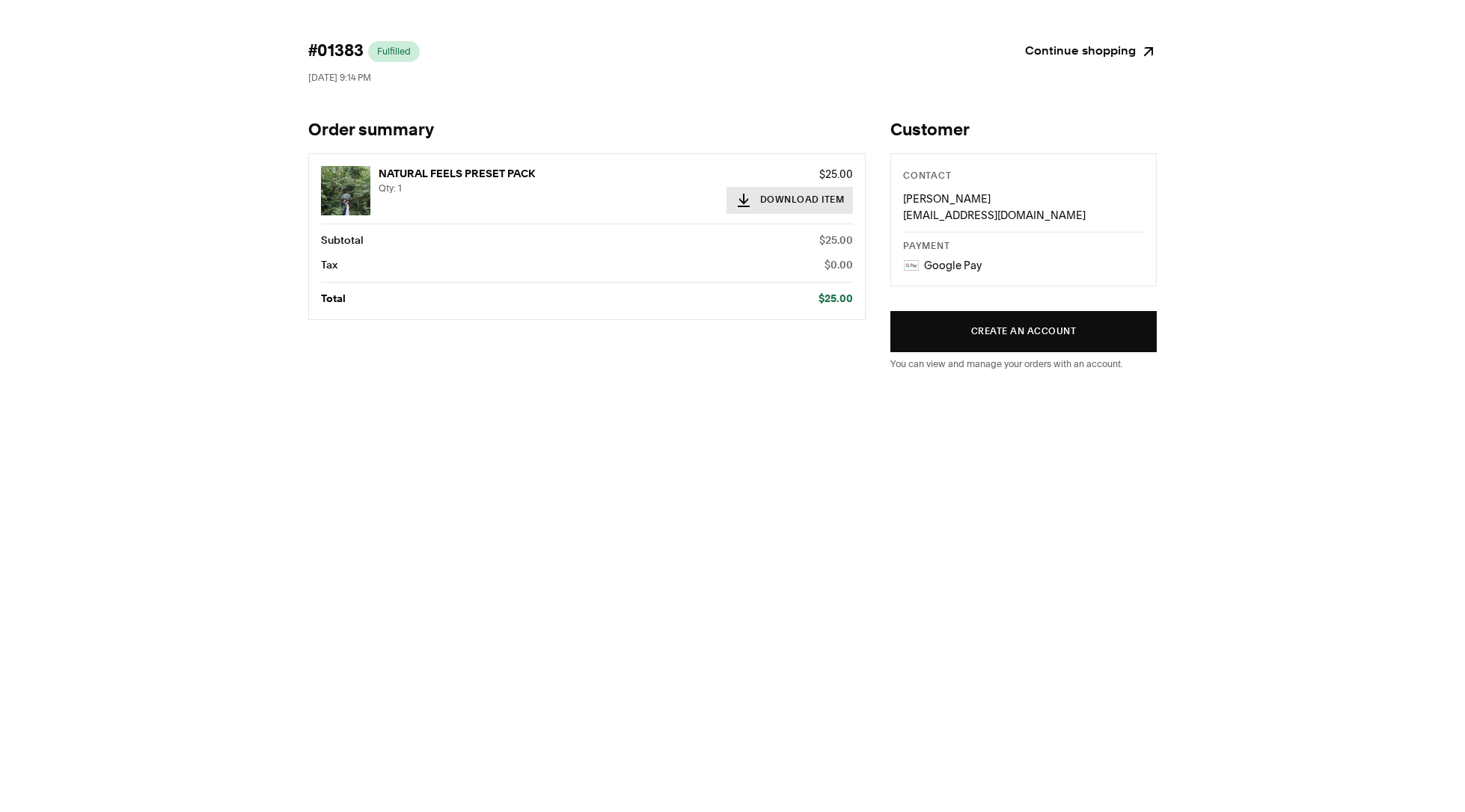
click at [778, 200] on button "Download Item" at bounding box center [790, 200] width 127 height 27
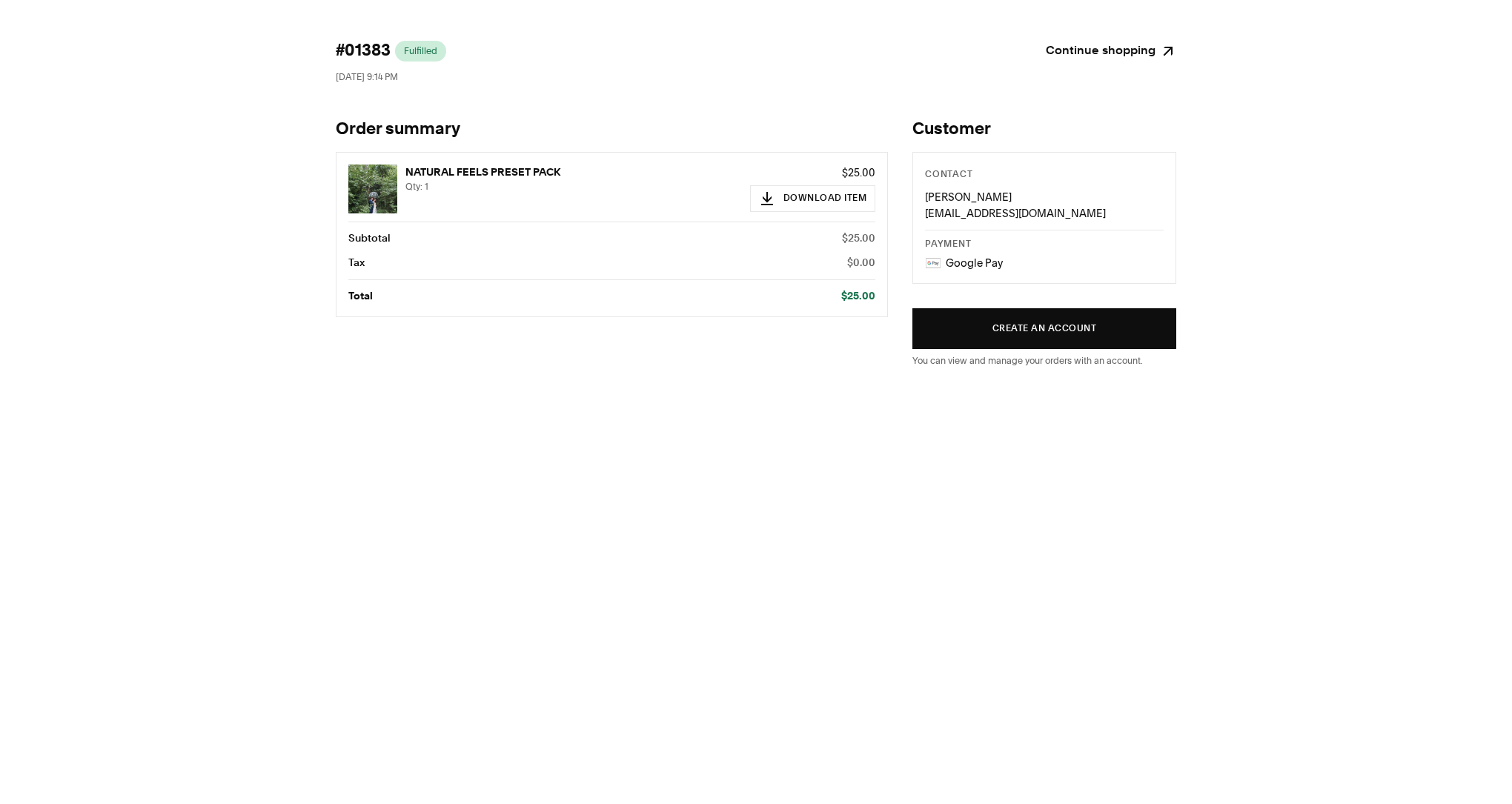
click at [388, 181] on img at bounding box center [373, 188] width 49 height 49
click at [1046, 41] on div "Continue shopping" at bounding box center [973, 51] width 408 height 21
click at [1125, 43] on link "Continue shopping" at bounding box center [1110, 51] width 130 height 21
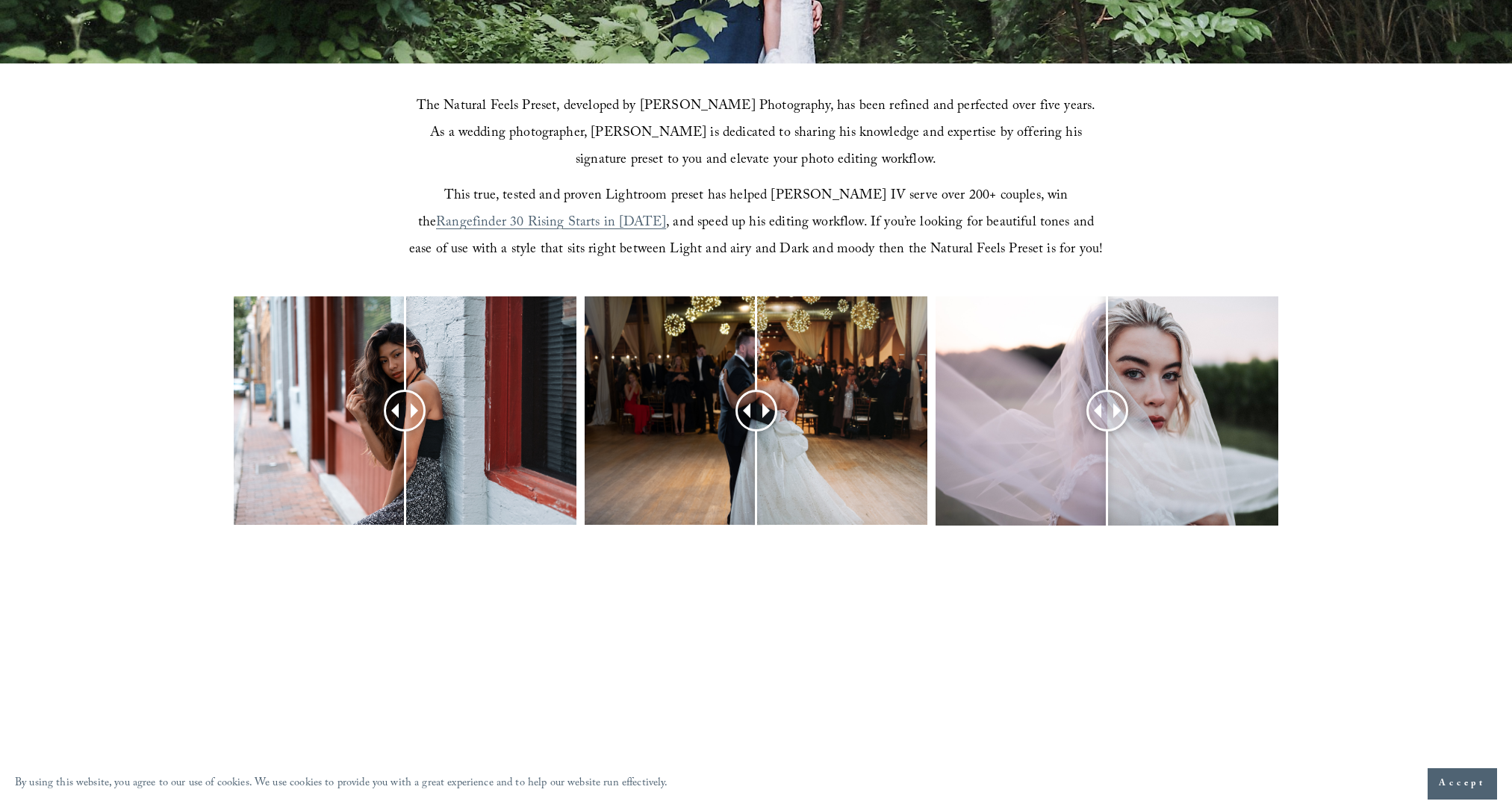
scroll to position [497, 0]
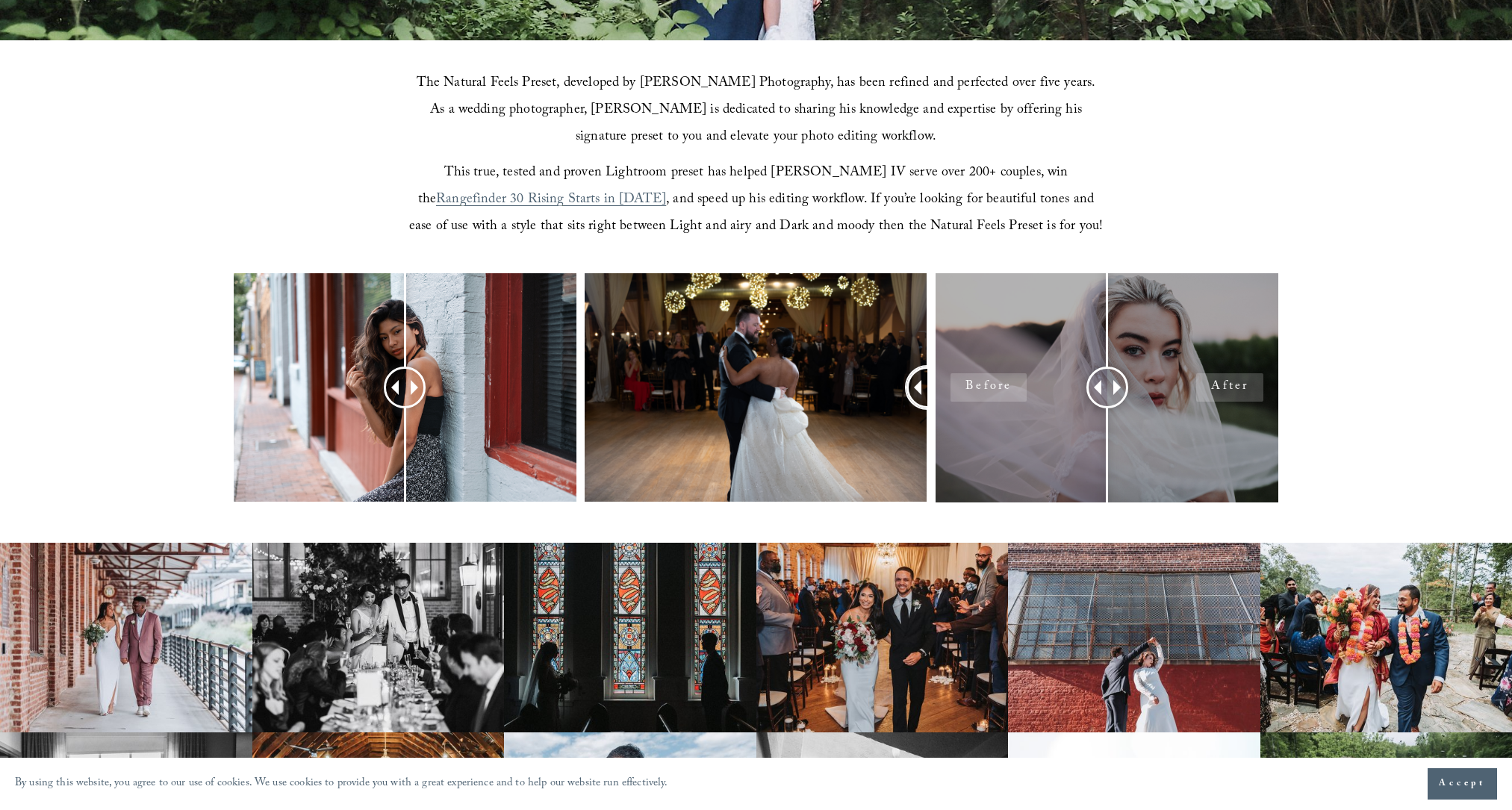
drag, startPoint x: 701, startPoint y: 385, endPoint x: 1091, endPoint y: 424, distance: 391.9
click at [1018, 430] on div at bounding box center [756, 407] width 1512 height 268
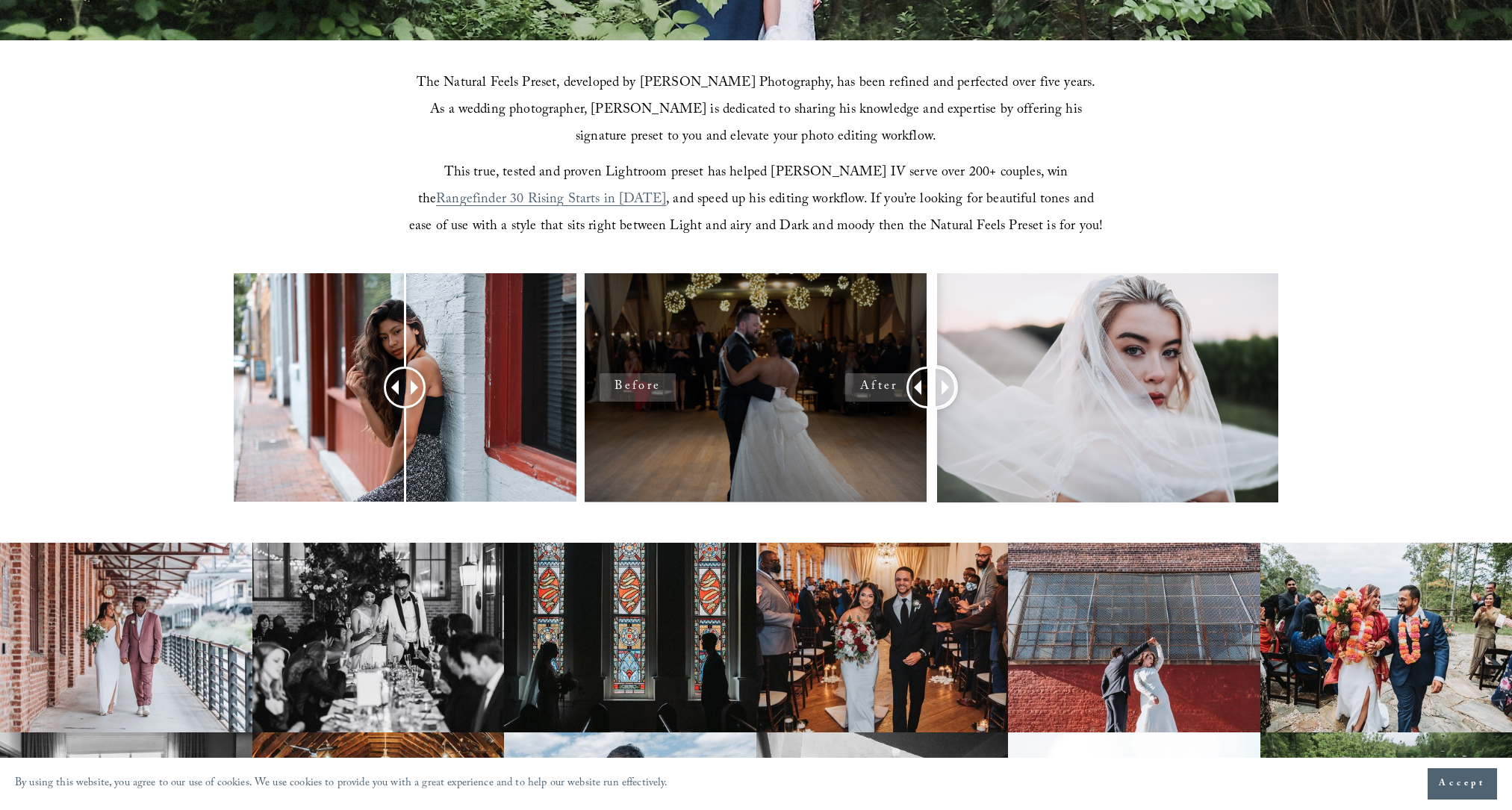
drag, startPoint x: 1112, startPoint y: 395, endPoint x: 819, endPoint y: 394, distance: 293.0
click at [819, 394] on div at bounding box center [756, 407] width 1512 height 268
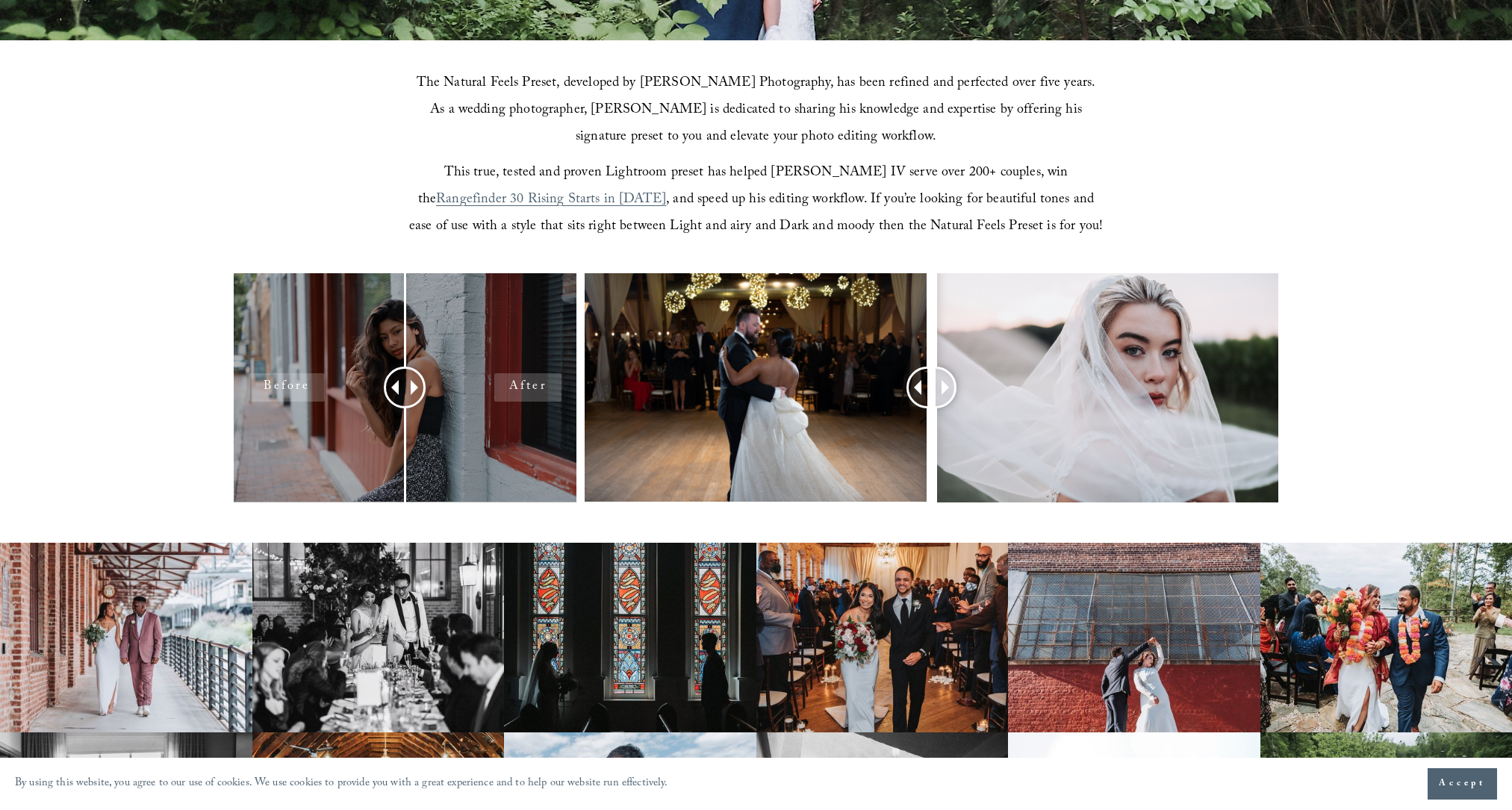
drag, startPoint x: 428, startPoint y: 395, endPoint x: 237, endPoint y: 384, distance: 191.3
click at [237, 384] on div at bounding box center [405, 387] width 343 height 228
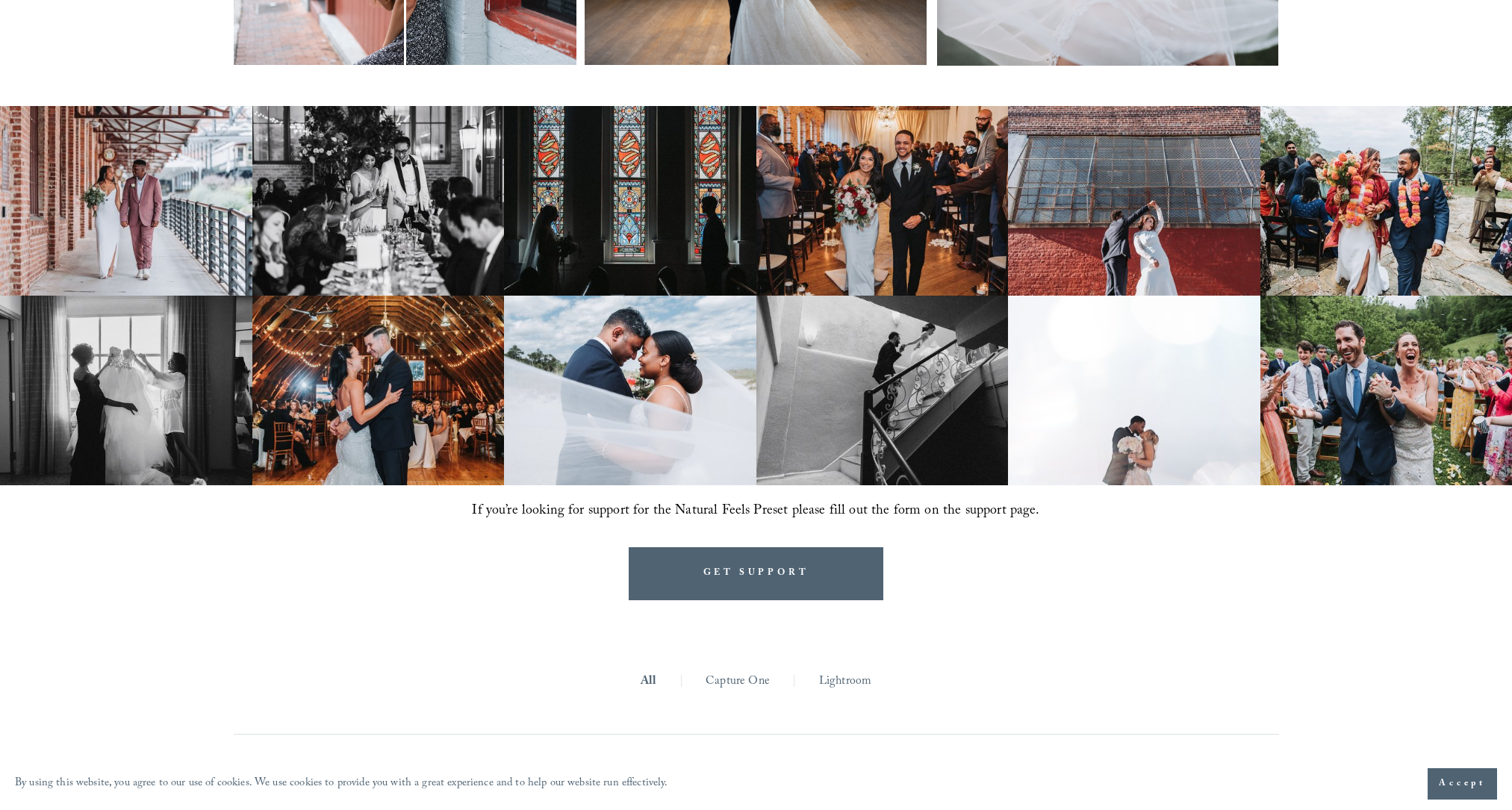
scroll to position [0, 0]
